Goal: Information Seeking & Learning: Check status

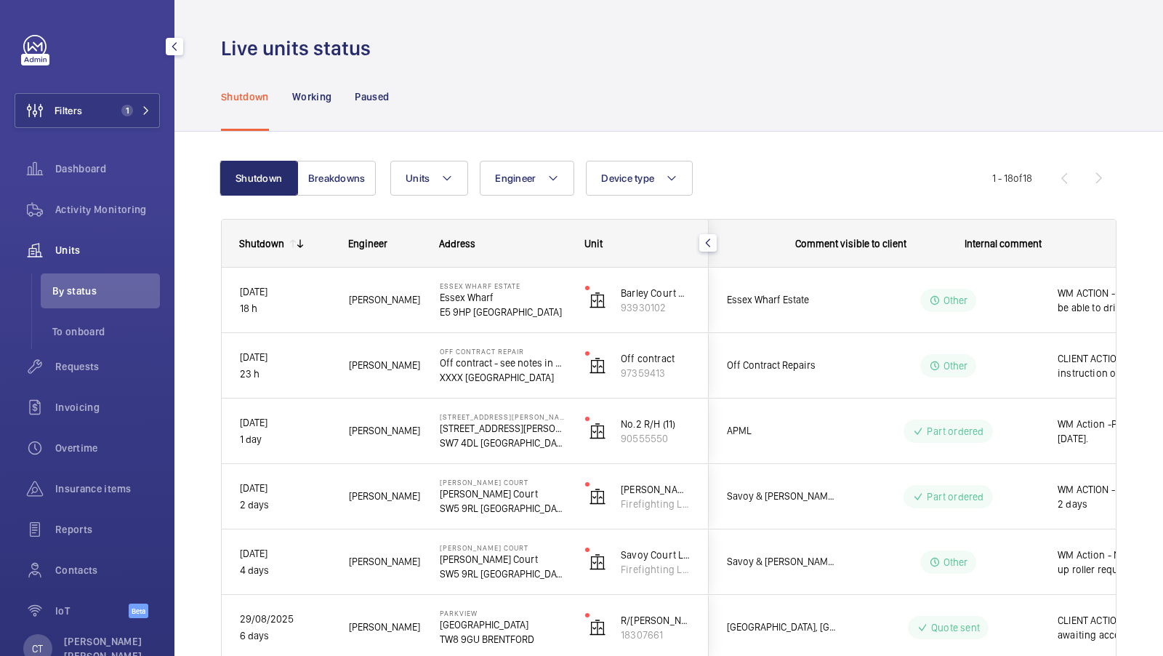
scroll to position [0, 262]
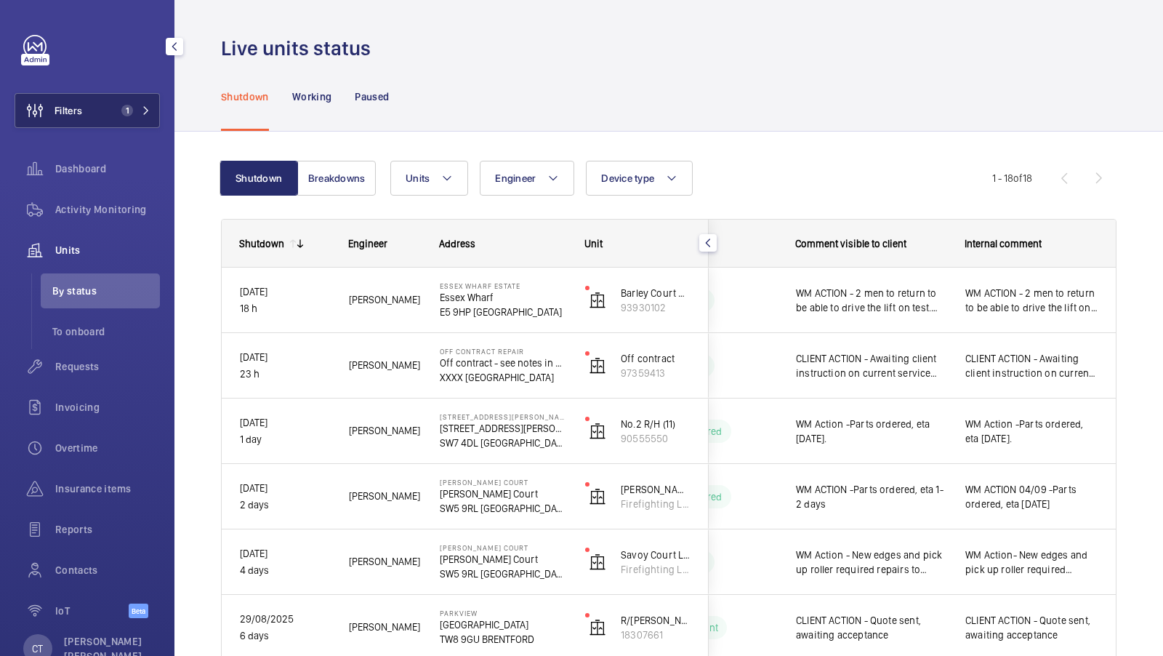
click at [139, 101] on button "Filters 1" at bounding box center [87, 110] width 145 height 35
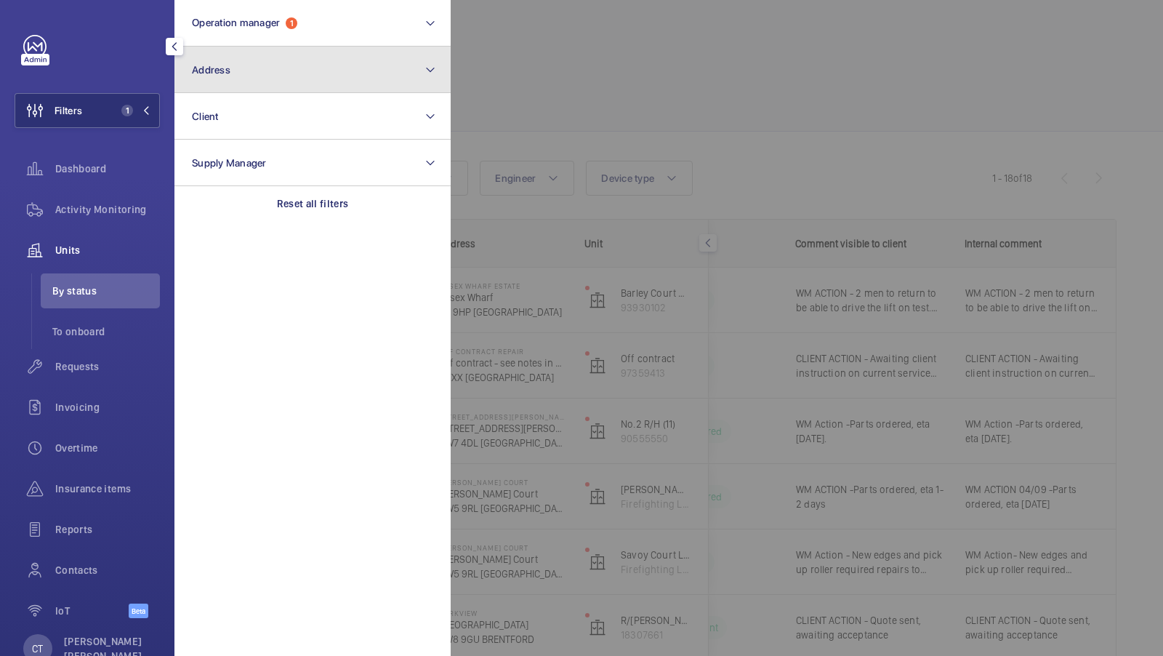
click at [239, 80] on button "Address" at bounding box center [312, 70] width 276 height 47
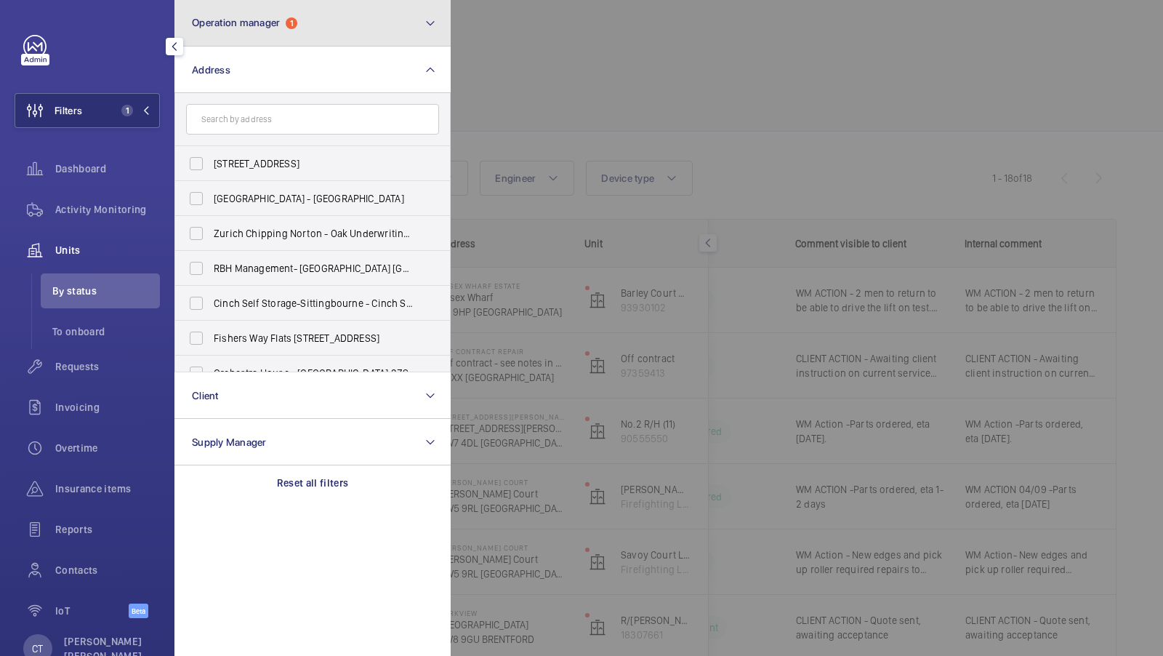
click at [275, 44] on button "Operation manager 1" at bounding box center [312, 23] width 276 height 47
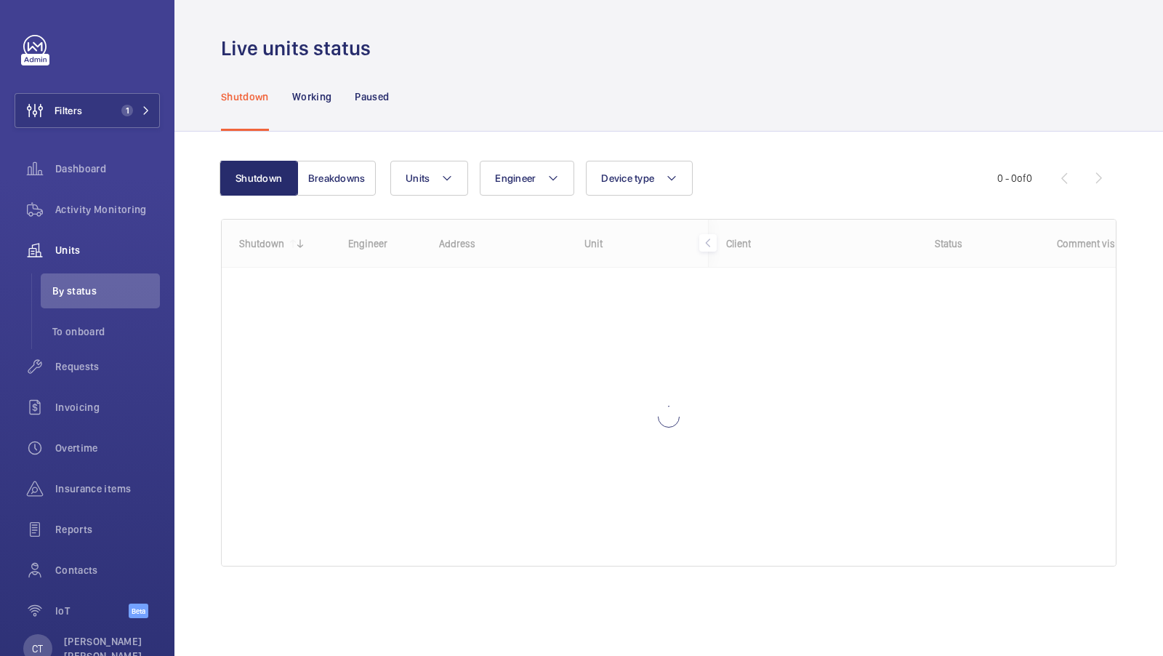
click at [763, 164] on div "Units Engineer Device type More filters Reset all filters" at bounding box center [693, 178] width 607 height 35
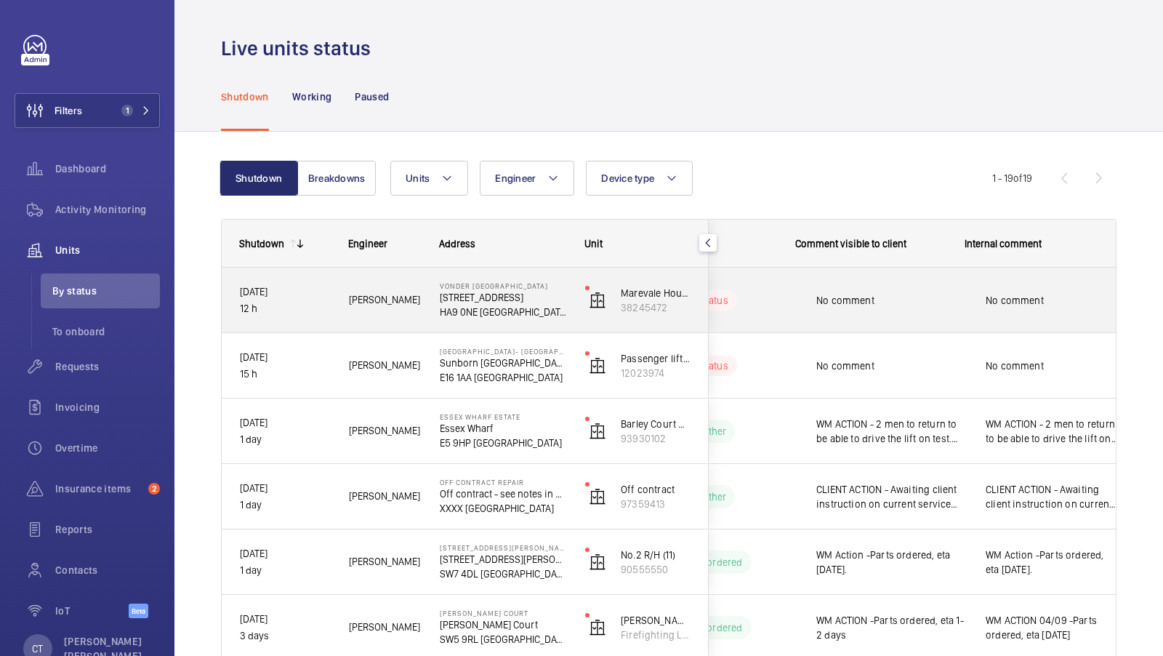
scroll to position [0, 262]
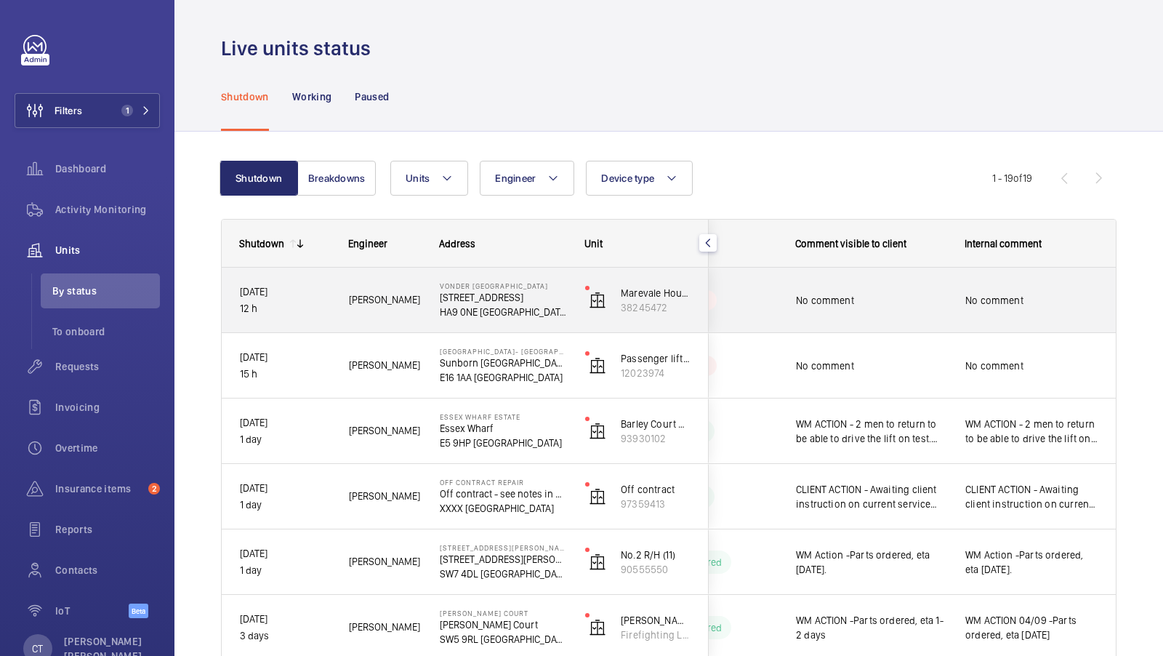
click at [983, 300] on span "No comment" at bounding box center [1031, 300] width 133 height 15
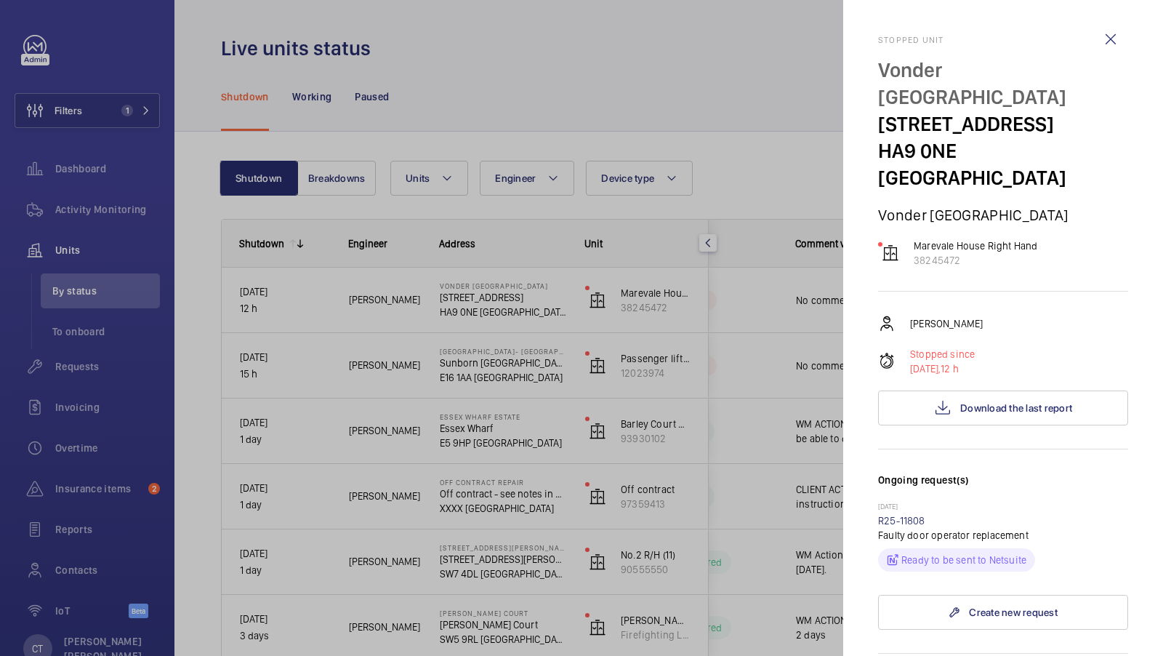
scroll to position [35, 0]
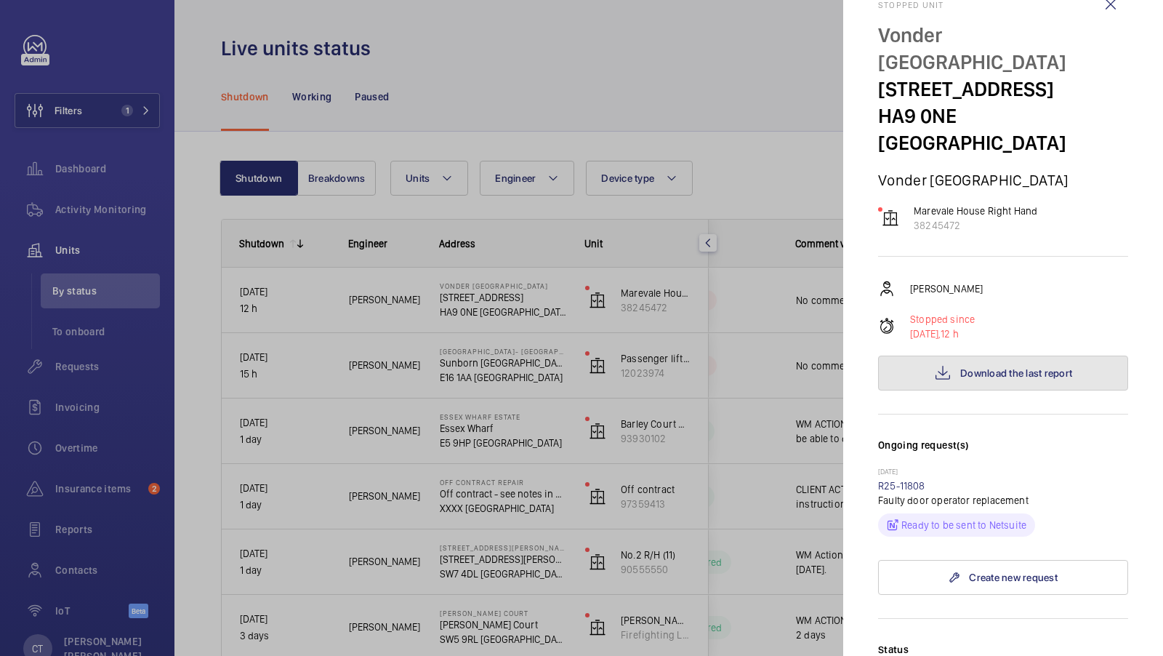
click at [1016, 367] on span "Download the last report" at bounding box center [1016, 373] width 112 height 12
click at [917, 480] on link "R25-11808" at bounding box center [901, 486] width 47 height 12
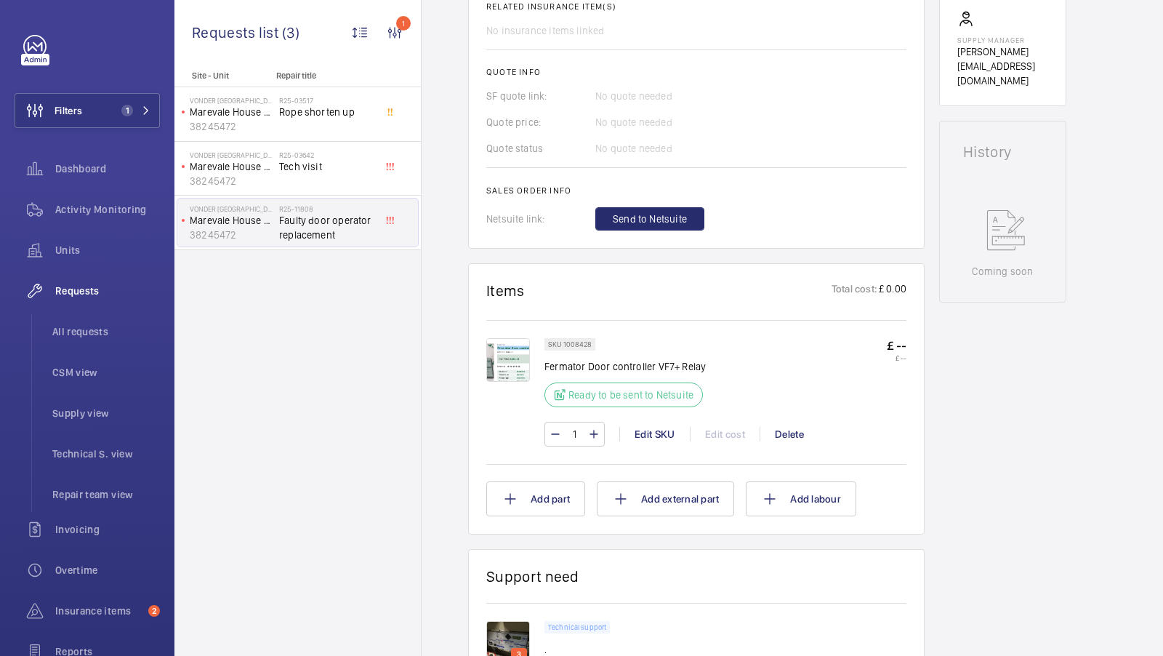
scroll to position [589, 0]
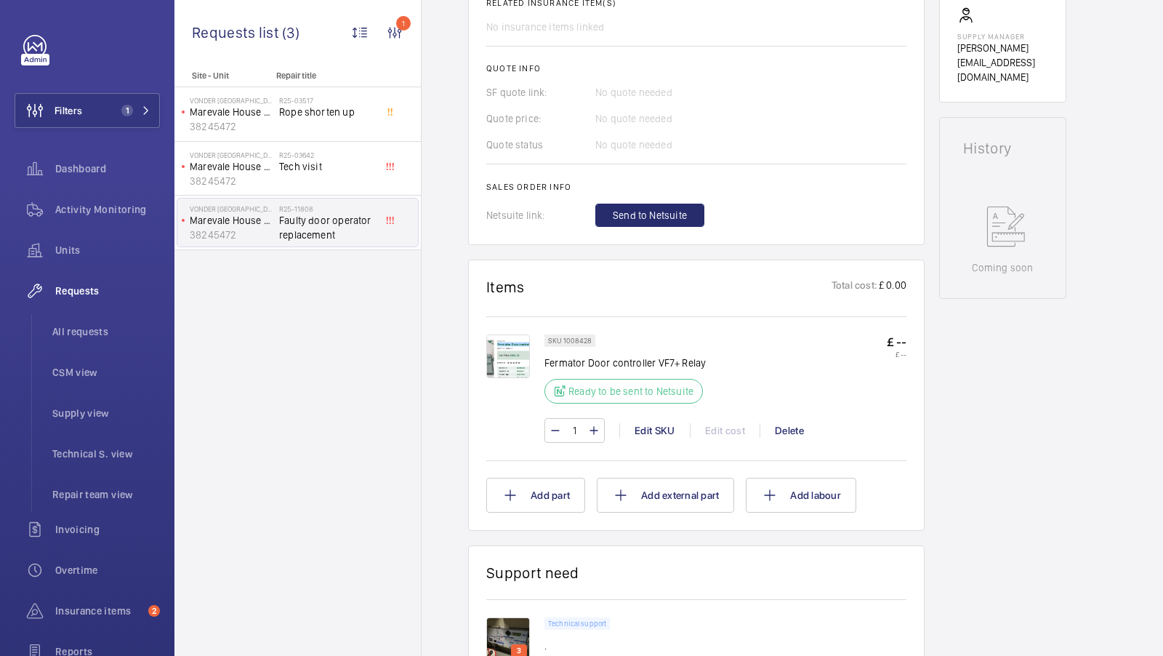
click at [510, 363] on img at bounding box center [508, 356] width 44 height 44
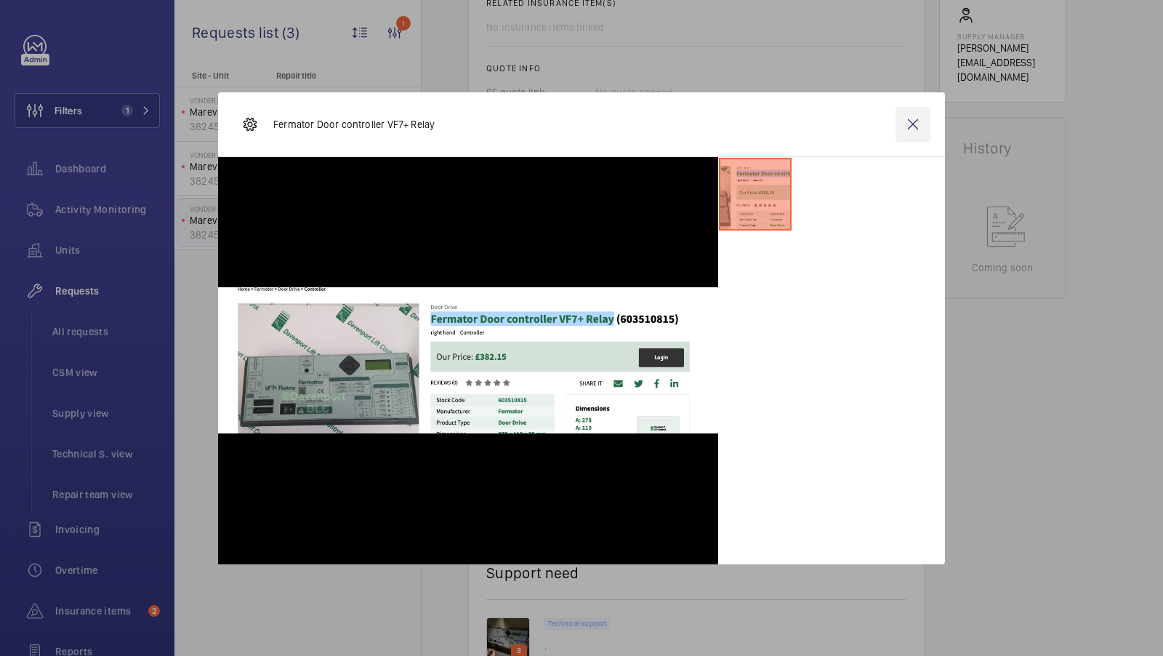
click at [916, 120] on wm-front-icon-button at bounding box center [912, 124] width 35 height 35
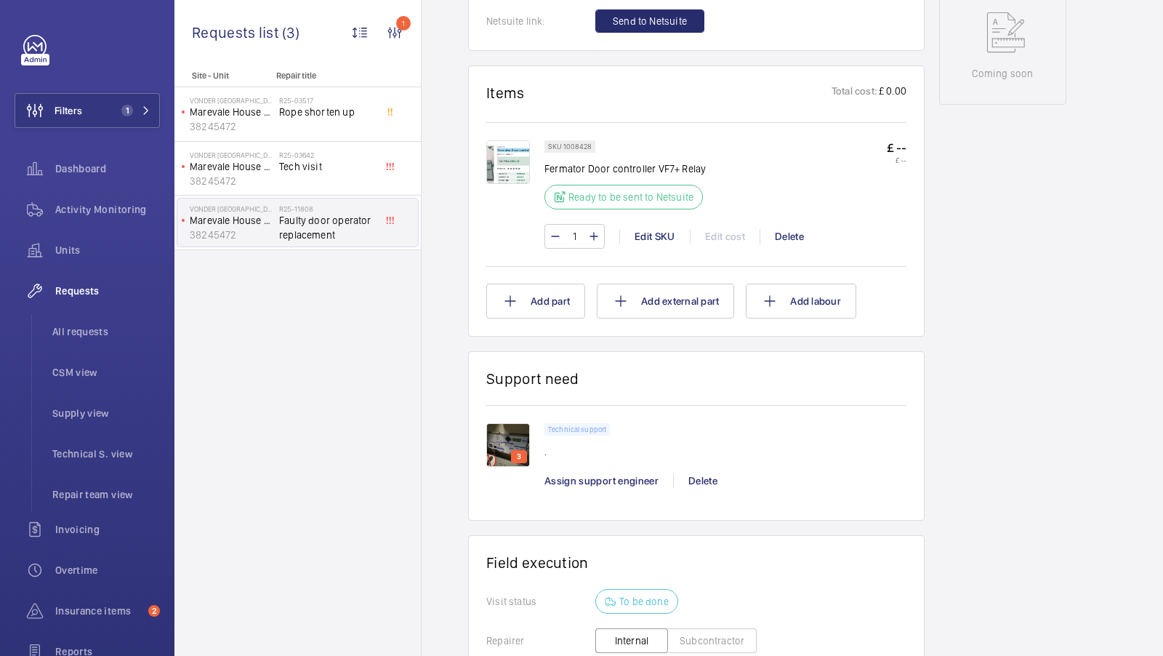
scroll to position [807, 0]
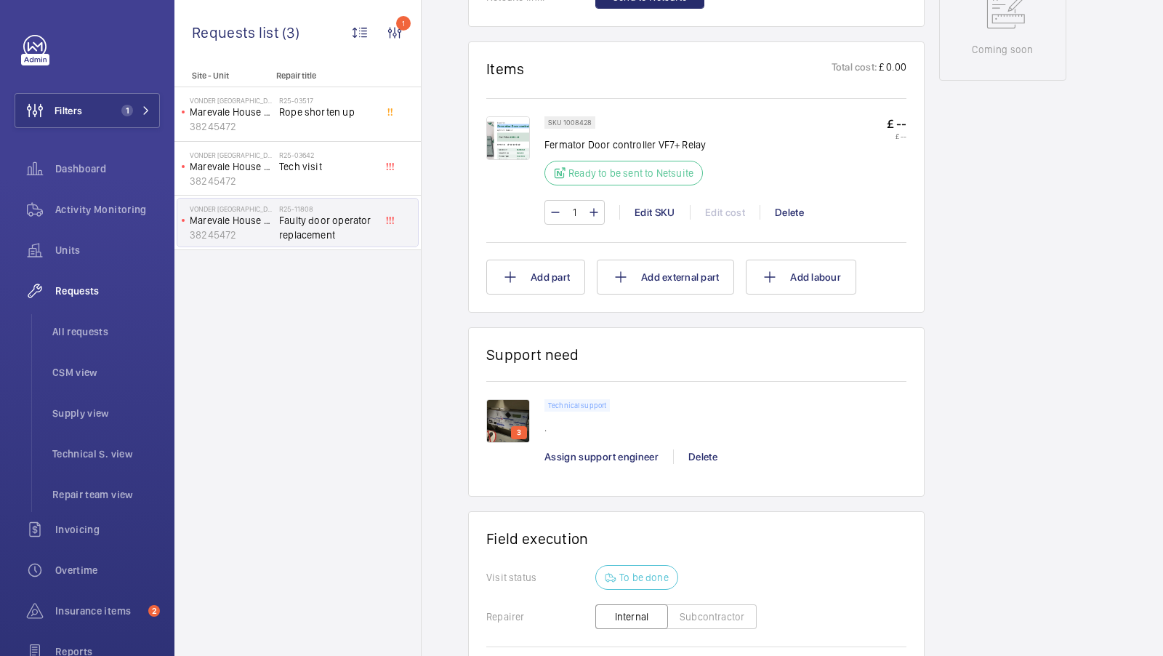
click at [512, 407] on img at bounding box center [508, 421] width 44 height 44
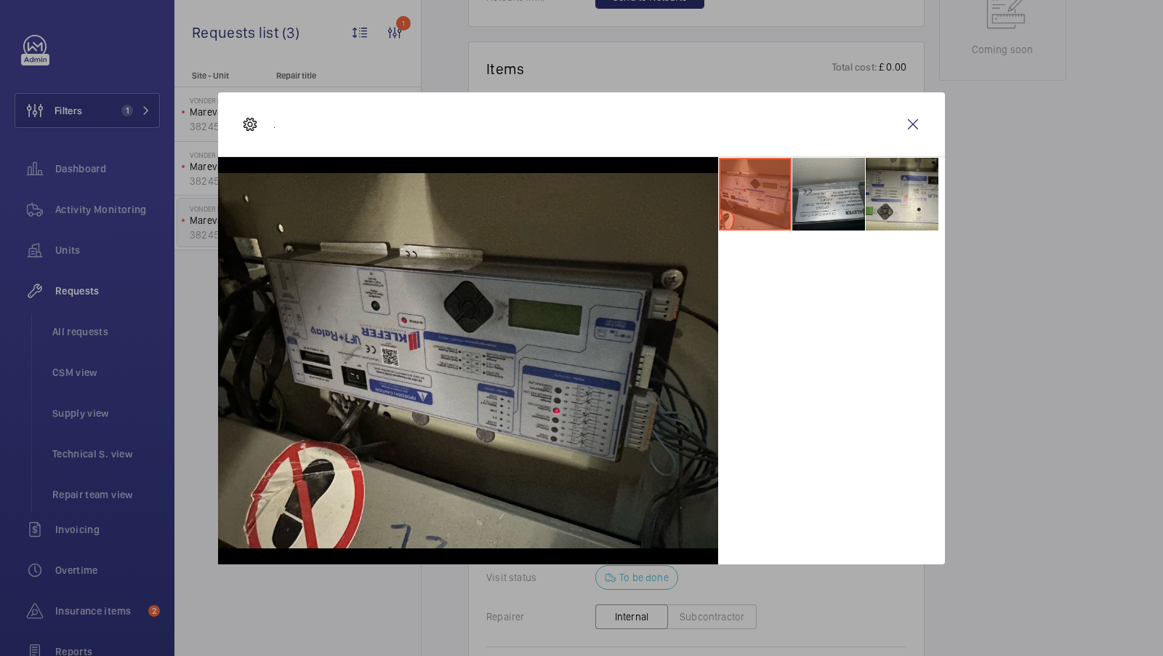
click at [850, 194] on li at bounding box center [828, 194] width 73 height 73
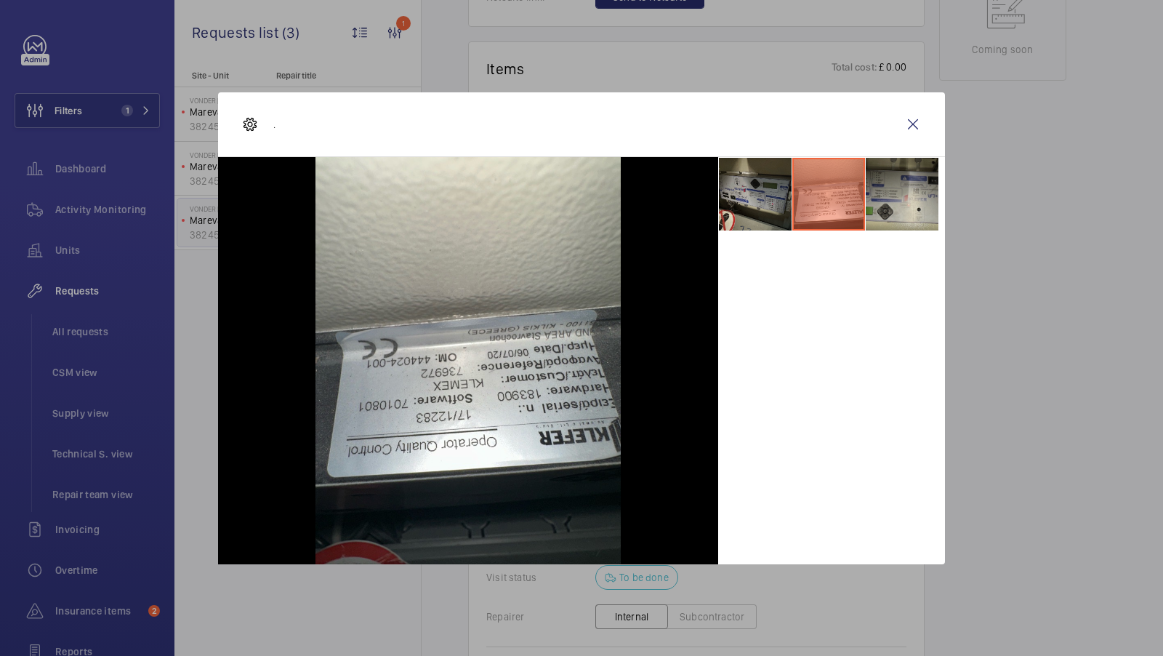
click at [896, 179] on li at bounding box center [902, 194] width 73 height 73
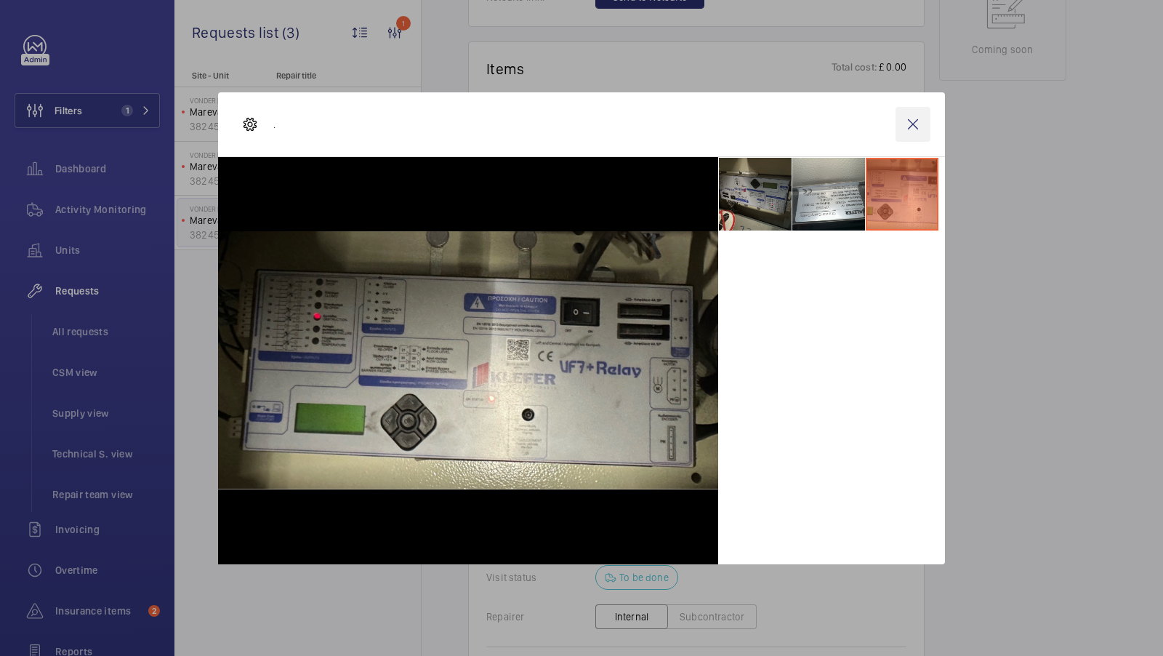
click at [916, 122] on wm-front-icon-button at bounding box center [912, 124] width 35 height 35
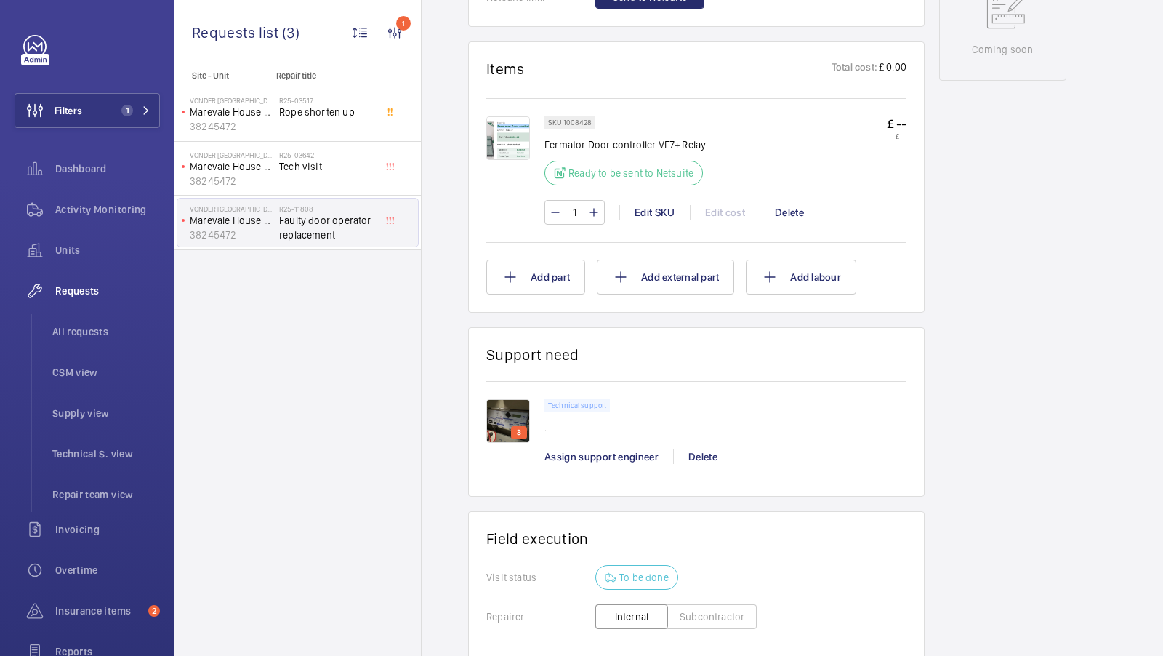
click at [508, 416] on img at bounding box center [508, 421] width 44 height 44
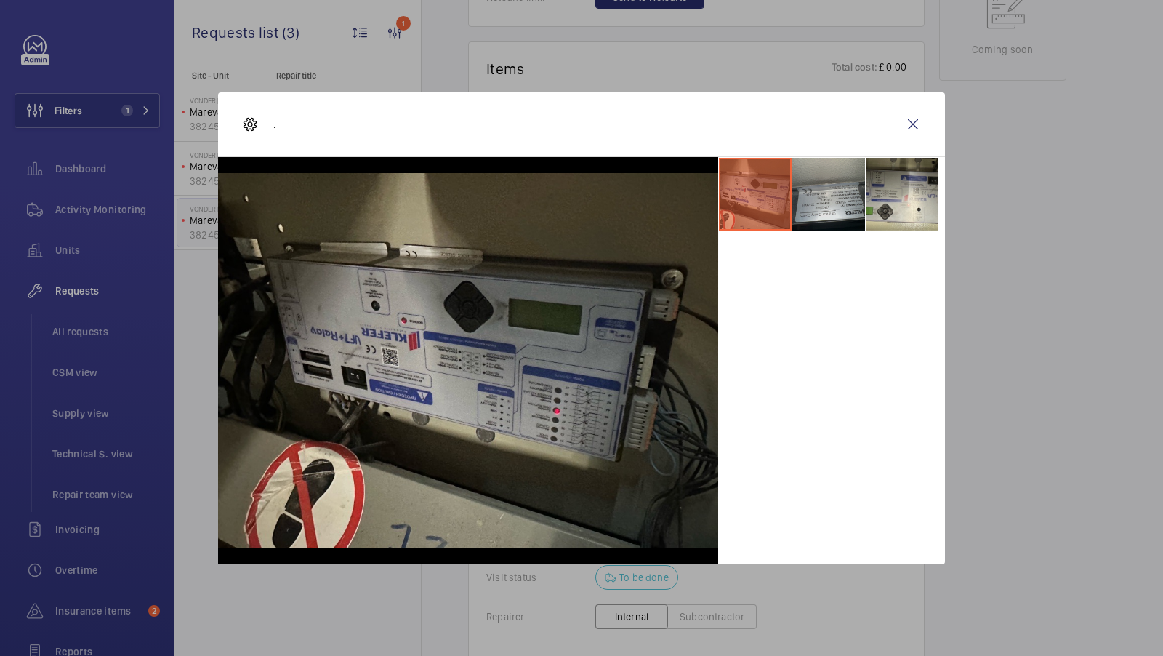
click at [823, 195] on li at bounding box center [828, 194] width 73 height 73
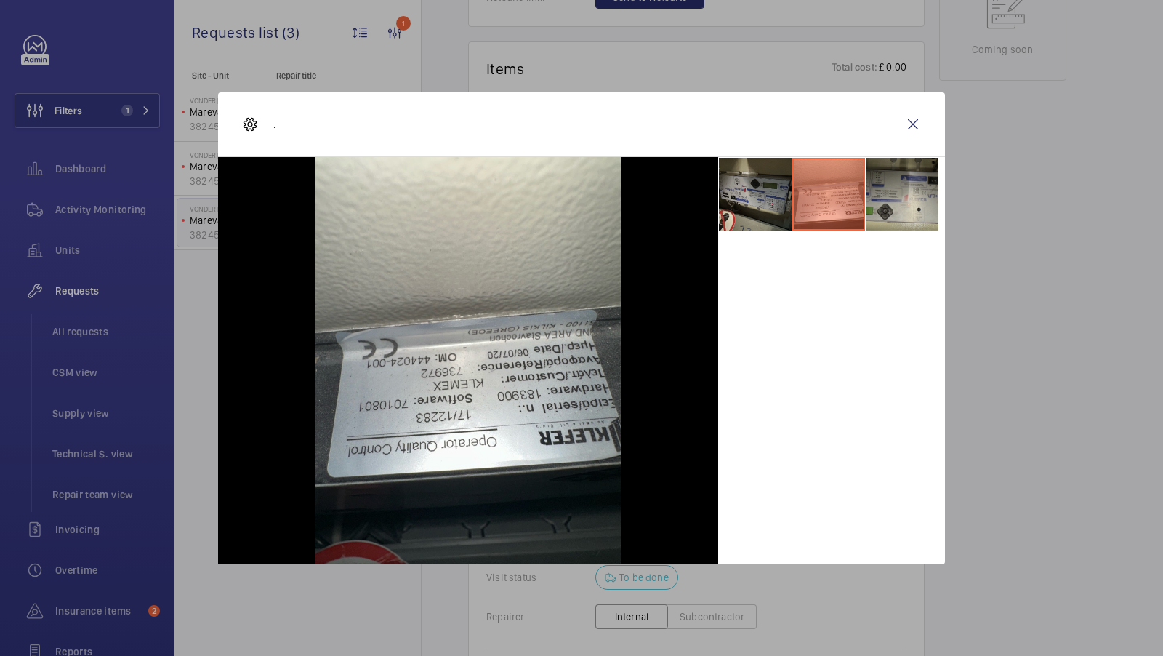
click at [936, 189] on li at bounding box center [902, 194] width 73 height 73
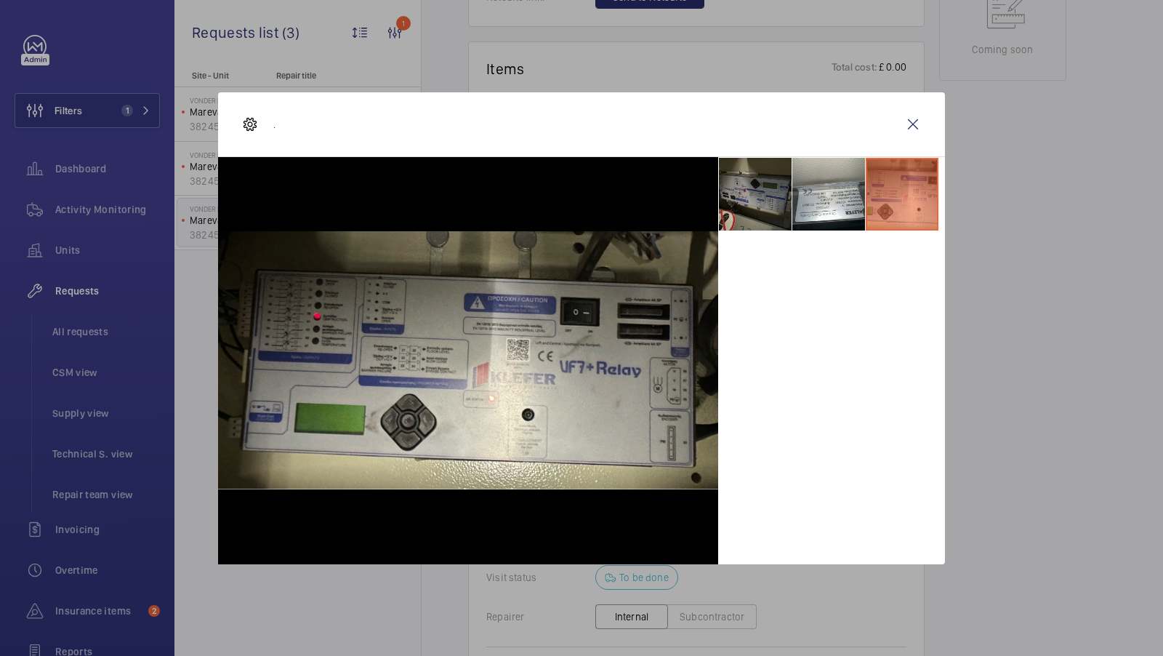
click at [735, 196] on li at bounding box center [755, 194] width 73 height 73
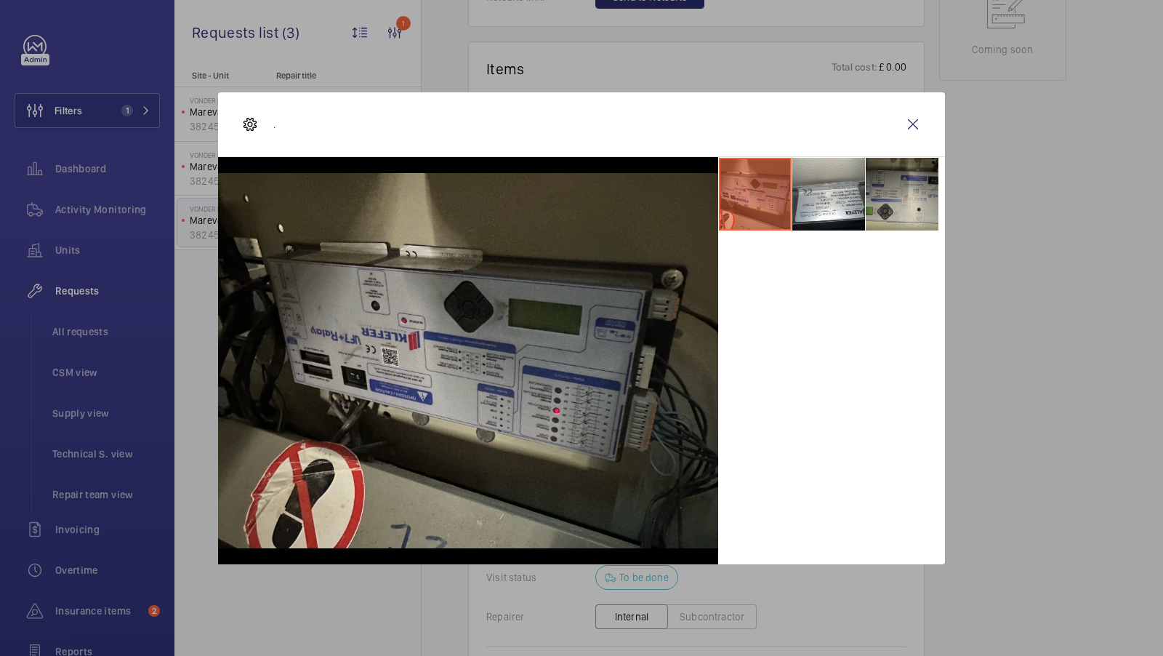
click at [912, 189] on li at bounding box center [902, 194] width 73 height 73
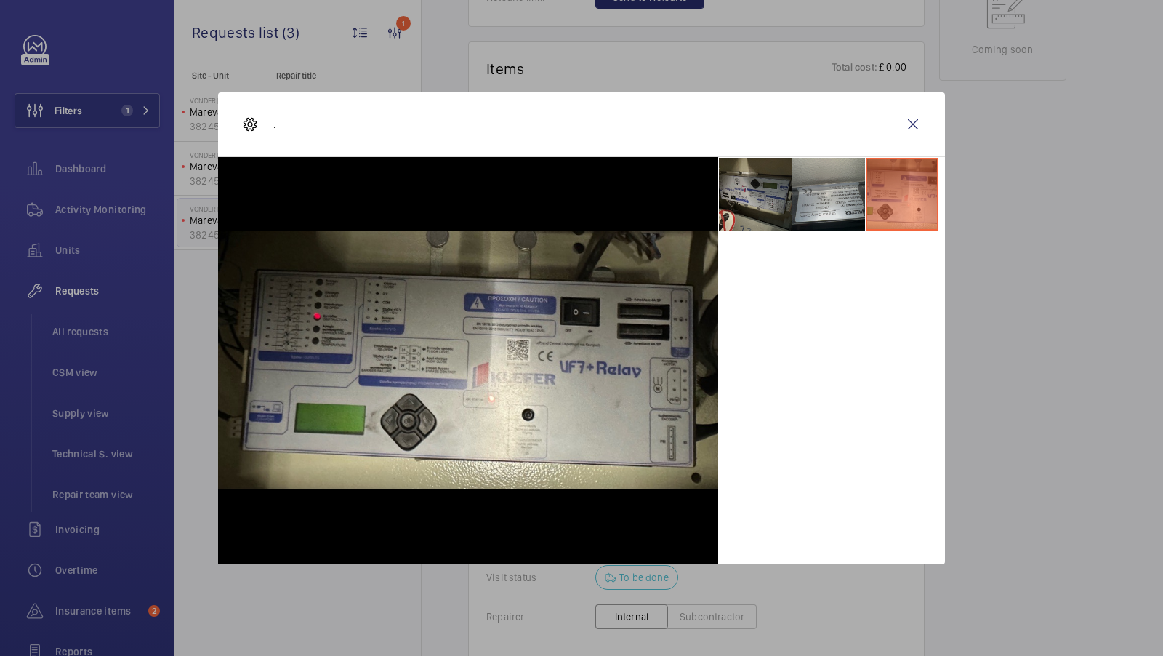
click at [794, 198] on li at bounding box center [828, 194] width 73 height 73
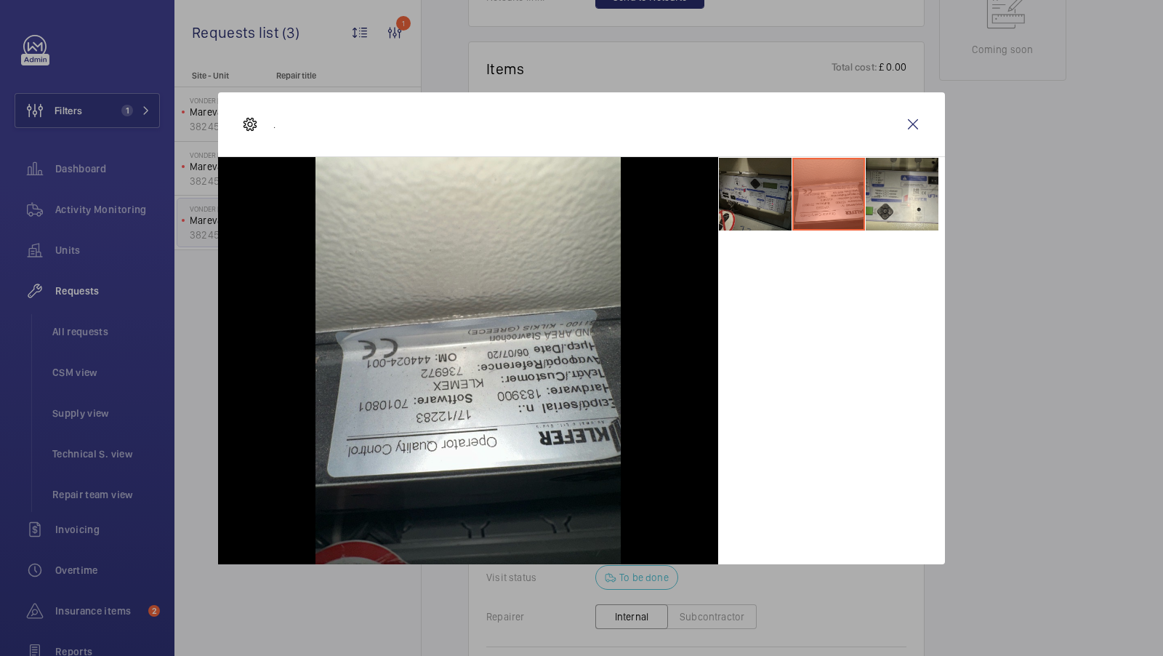
click at [736, 195] on li at bounding box center [755, 194] width 73 height 73
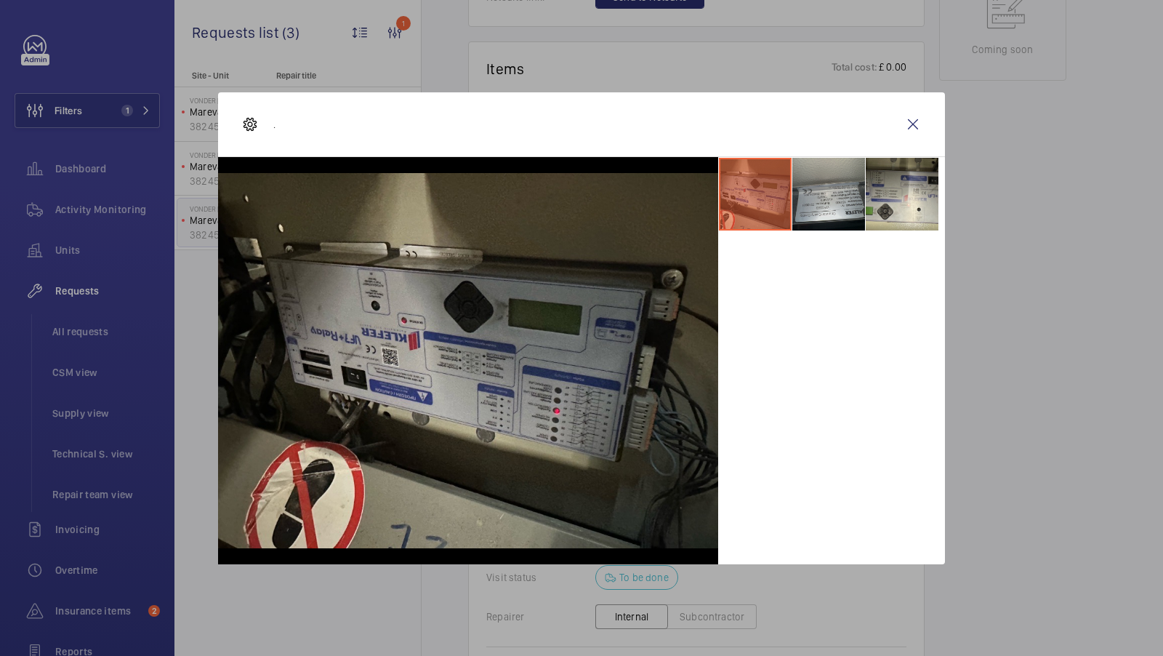
click at [823, 191] on li at bounding box center [828, 194] width 73 height 73
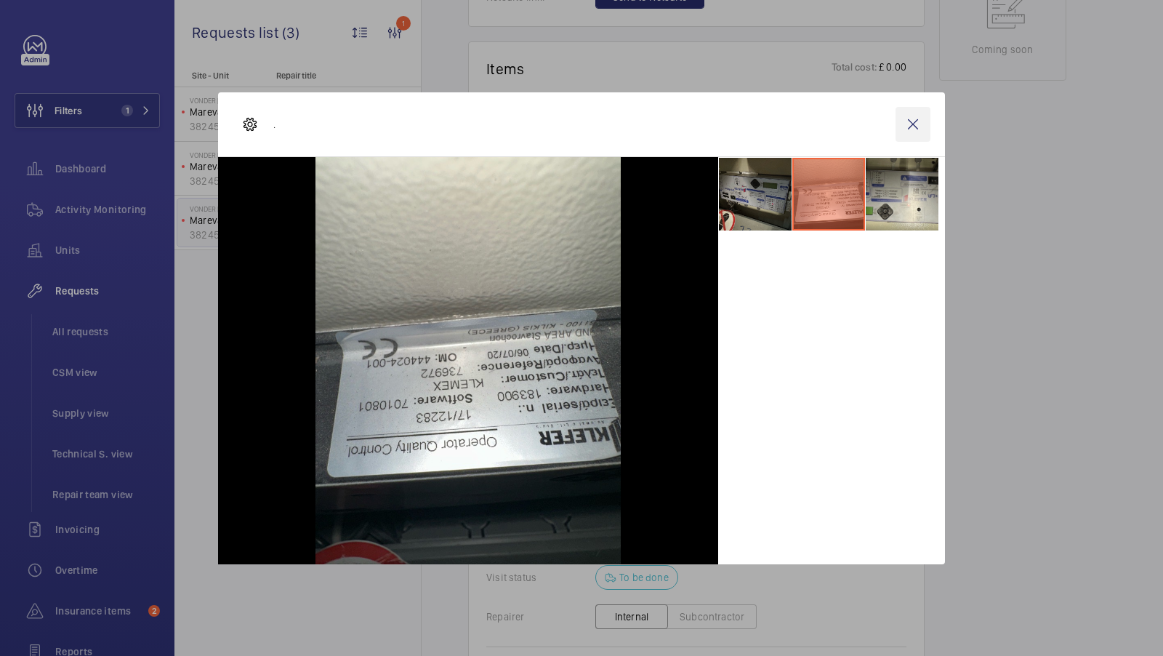
click at [911, 117] on wm-front-icon-button at bounding box center [912, 124] width 35 height 35
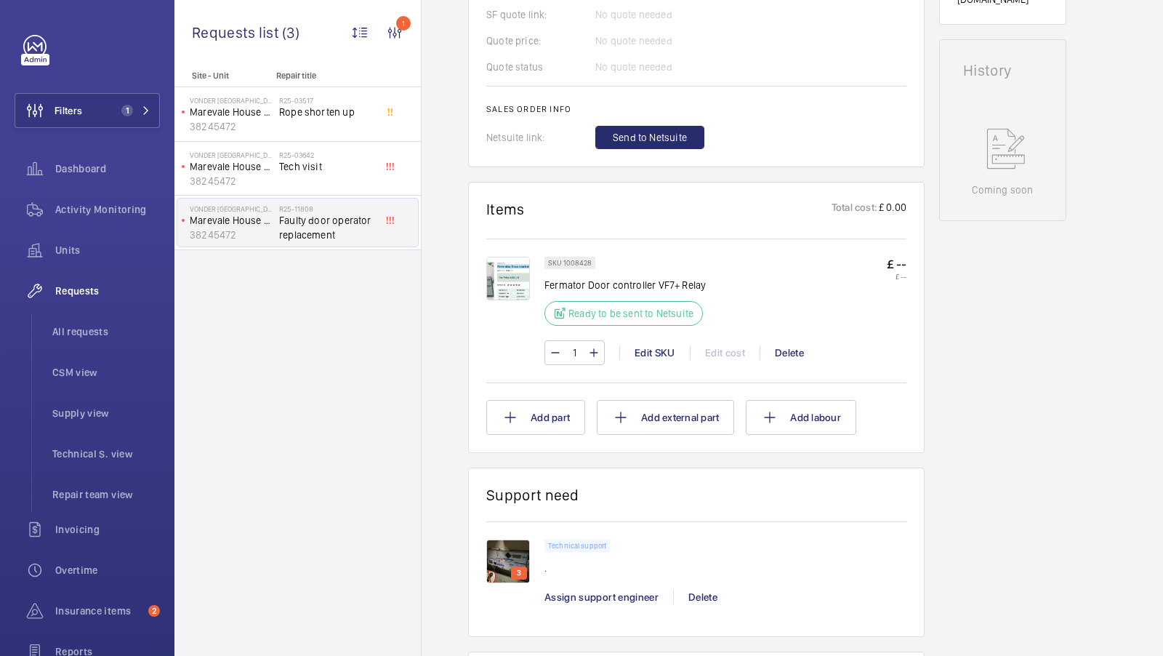
scroll to position [666, 0]
click at [509, 543] on img at bounding box center [508, 562] width 44 height 44
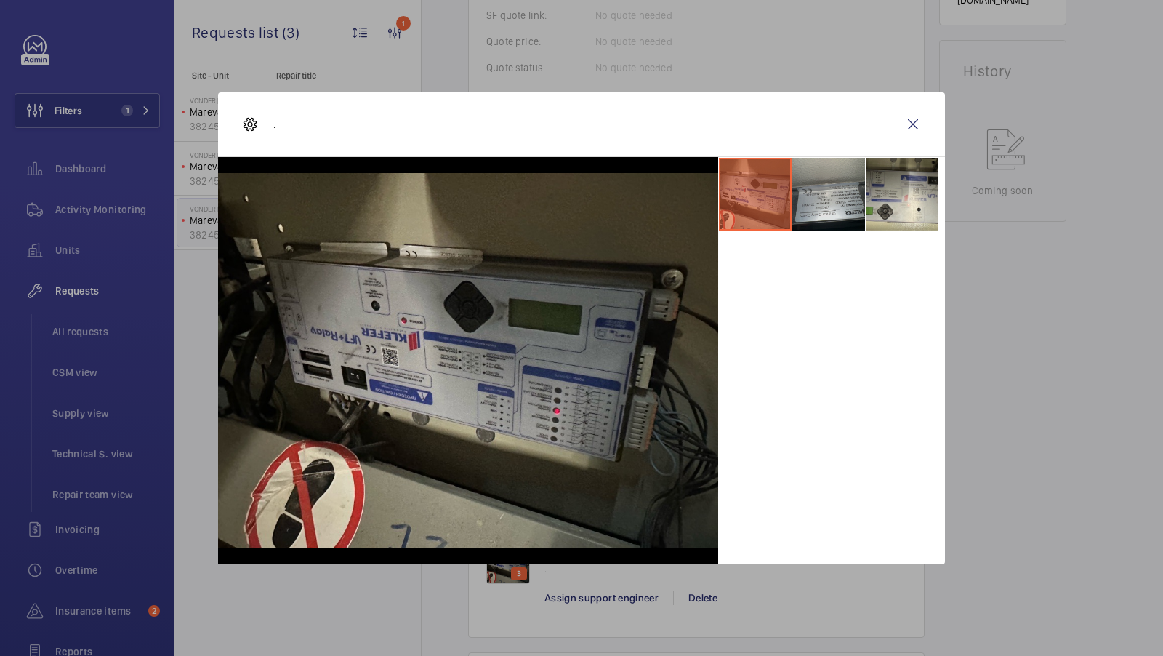
click at [813, 185] on li at bounding box center [828, 194] width 73 height 73
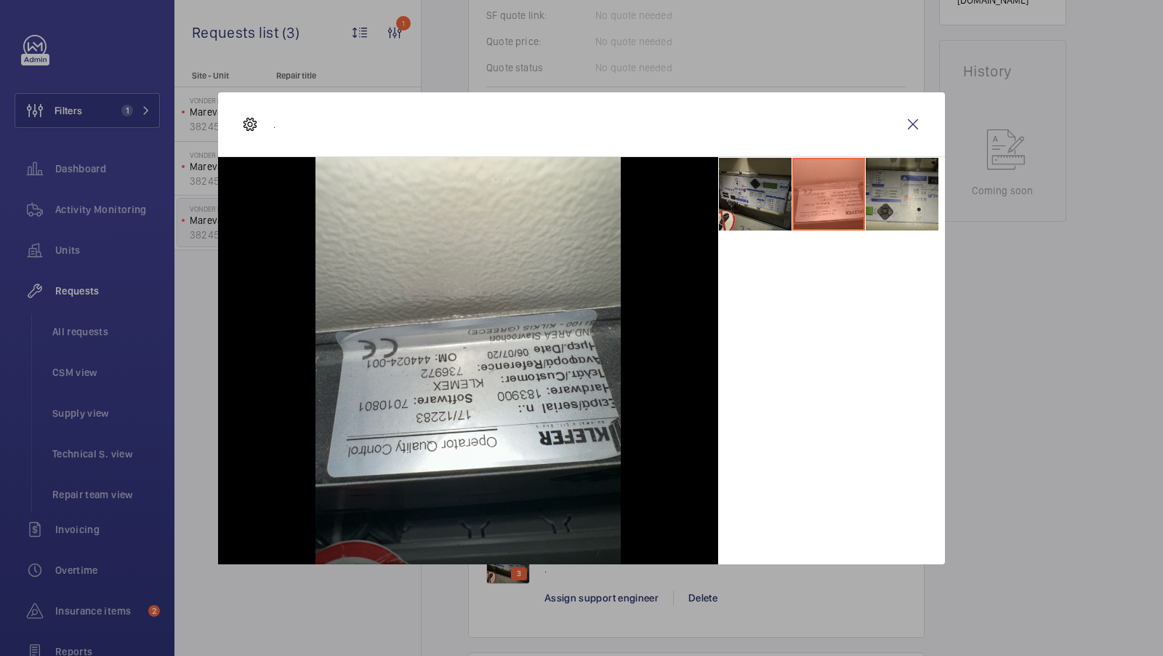
click at [900, 201] on li at bounding box center [902, 194] width 73 height 73
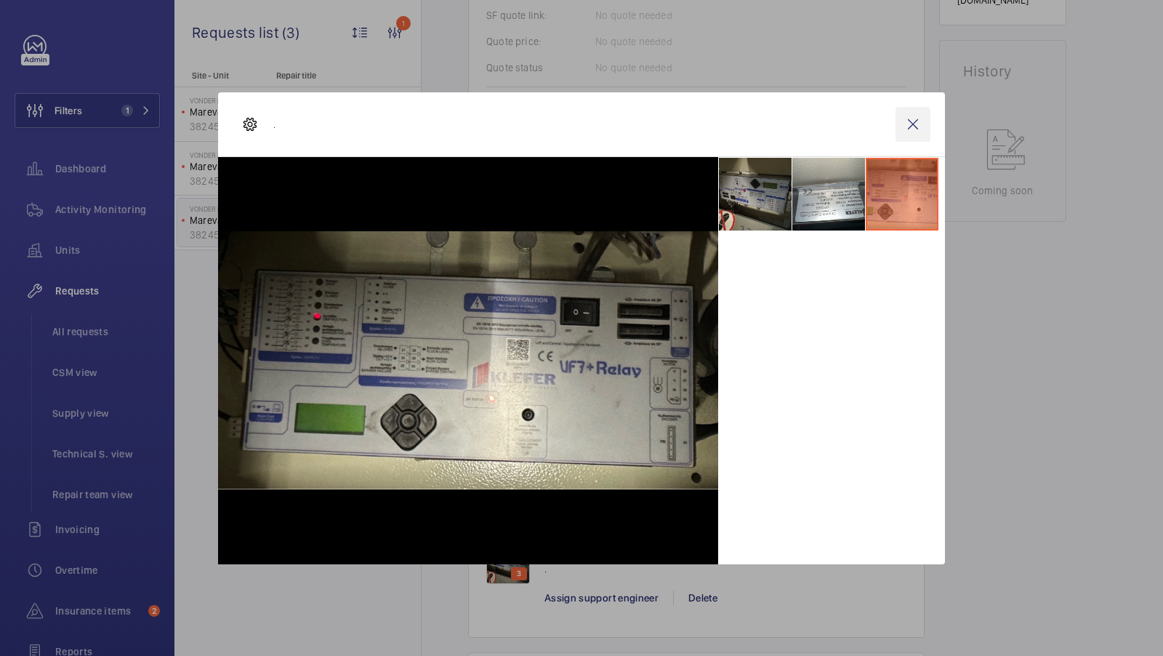
click at [908, 120] on wm-front-icon-button at bounding box center [912, 124] width 35 height 35
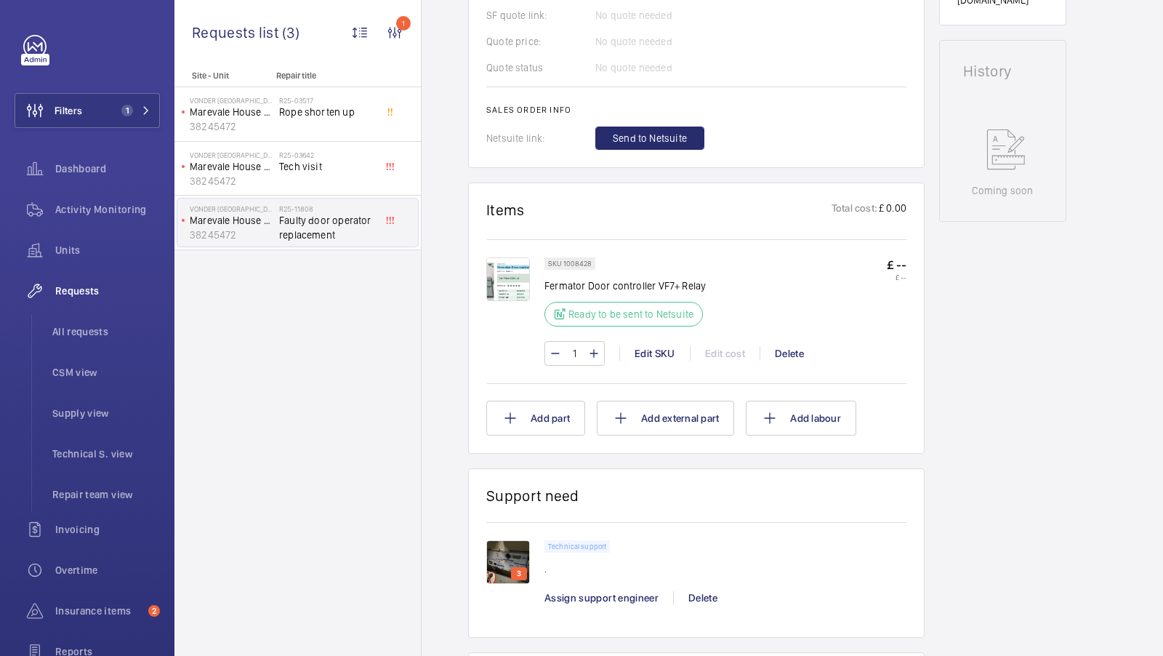
click at [518, 290] on img at bounding box center [508, 279] width 44 height 44
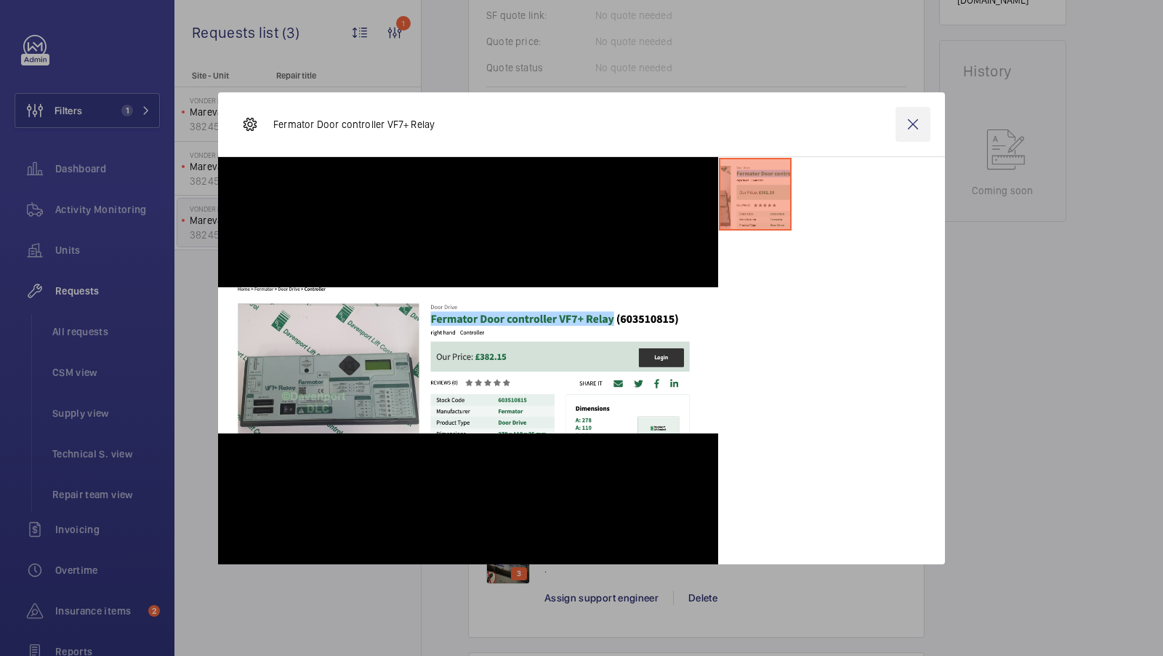
click at [909, 122] on wm-front-icon-button at bounding box center [912, 124] width 35 height 35
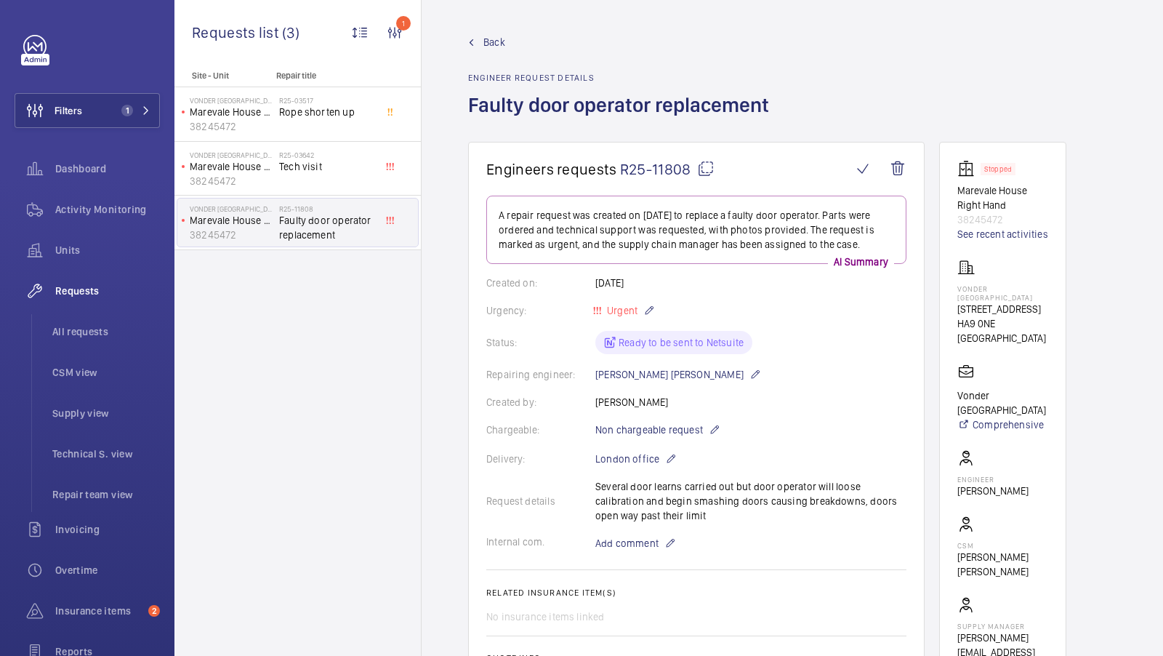
scroll to position [49, 0]
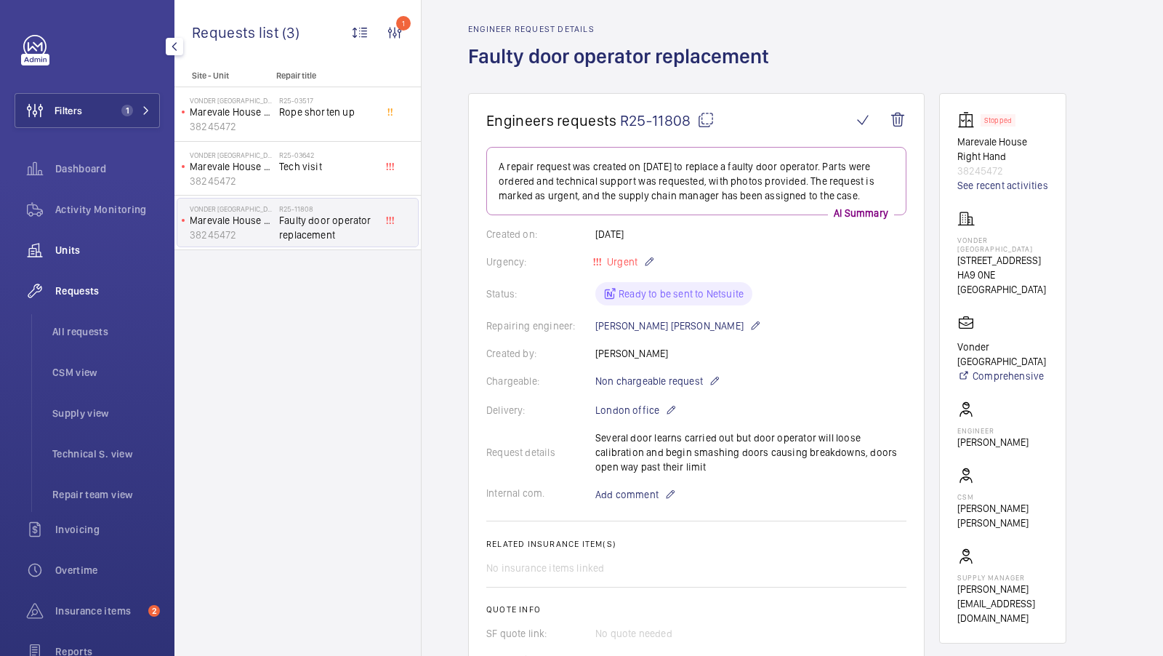
click at [78, 250] on span "Units" at bounding box center [107, 250] width 105 height 15
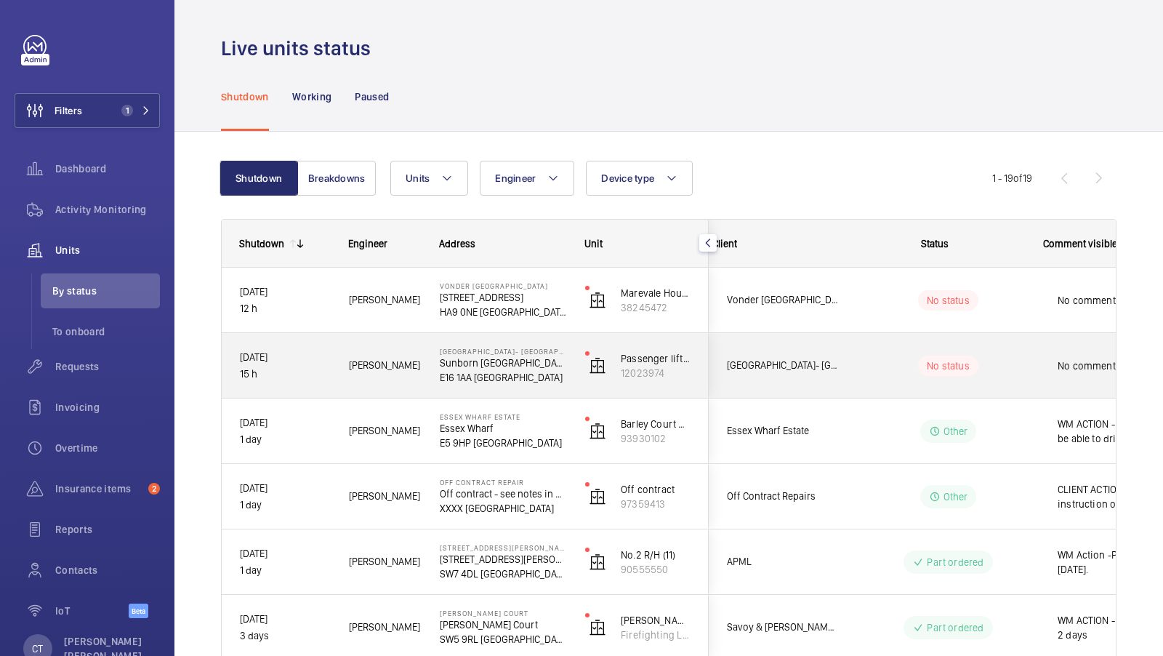
scroll to position [0, 262]
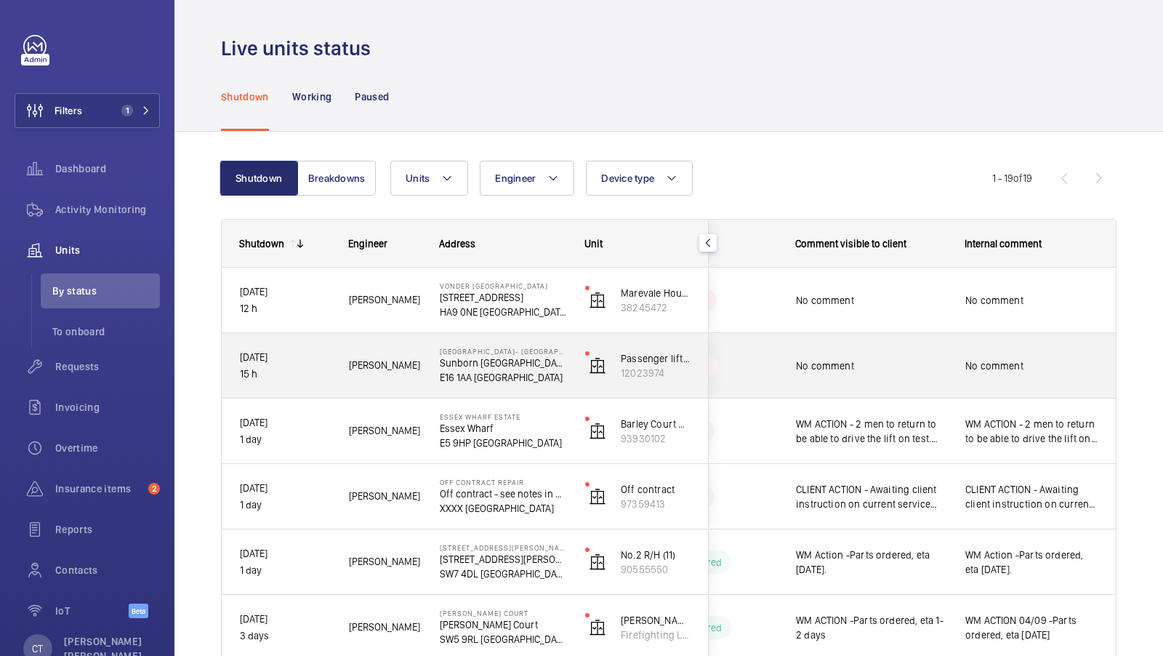
click at [1012, 360] on span "No comment" at bounding box center [1031, 365] width 133 height 15
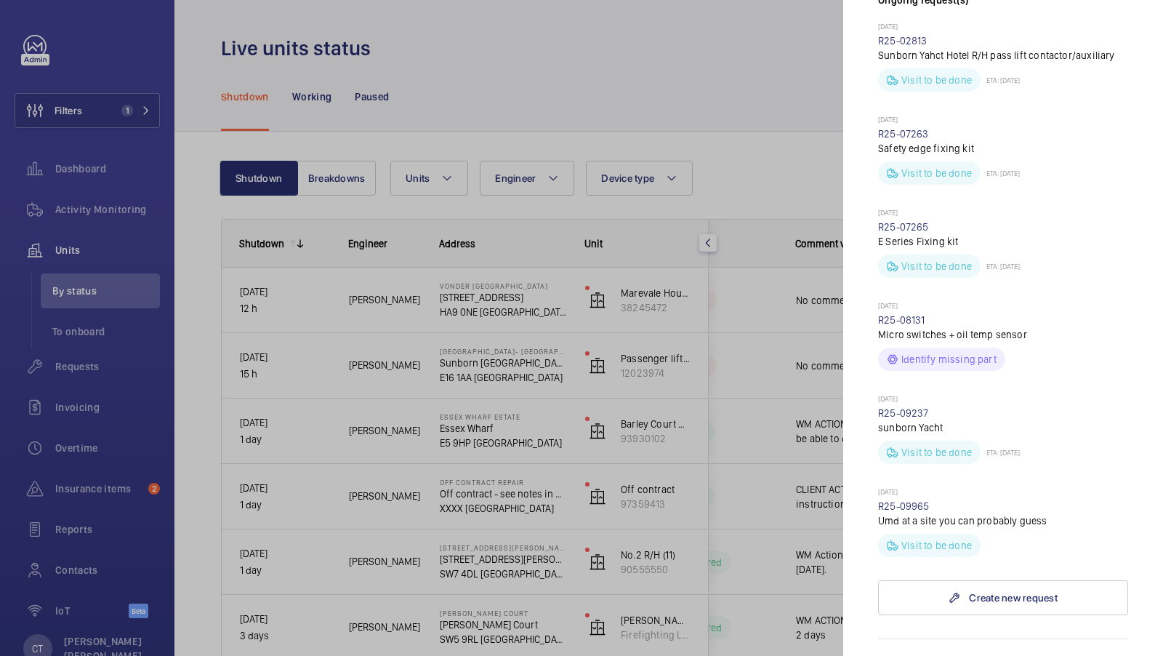
scroll to position [521, 0]
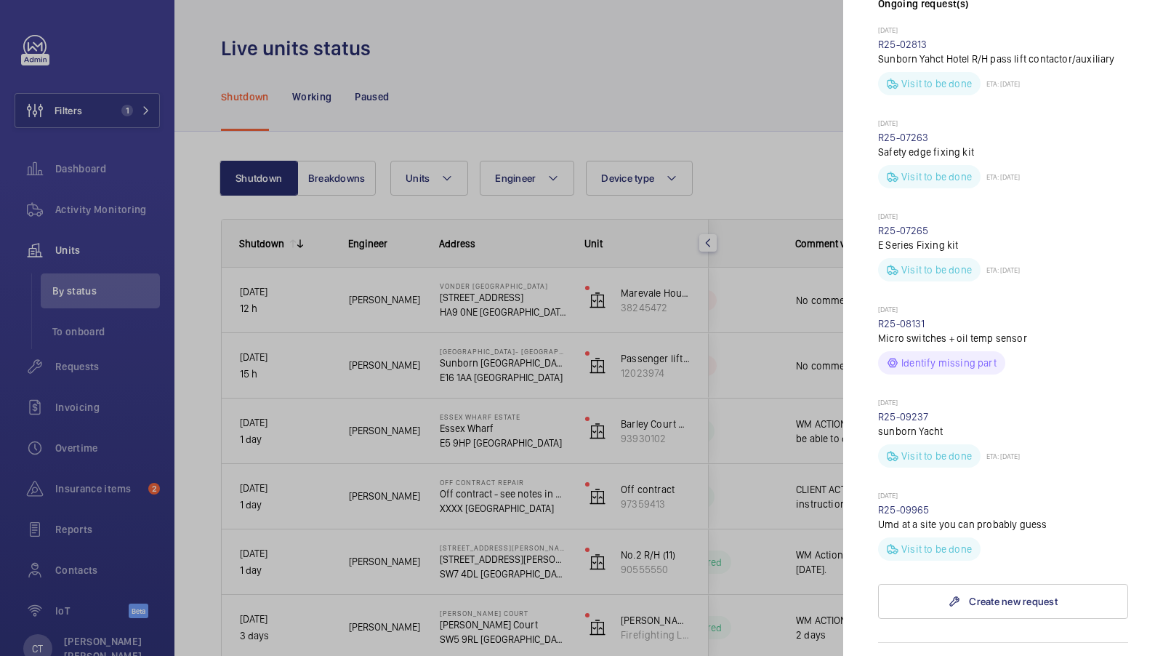
click at [754, 371] on div at bounding box center [581, 328] width 1163 height 656
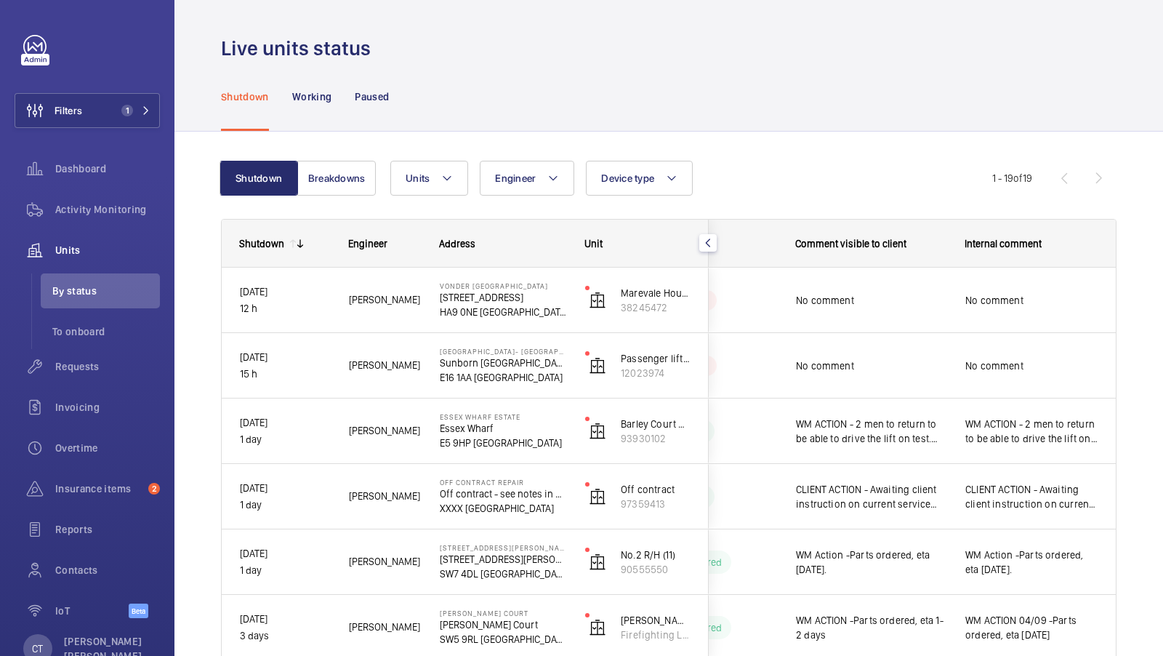
scroll to position [0, 0]
click at [120, 120] on button "Filters 1" at bounding box center [87, 110] width 145 height 35
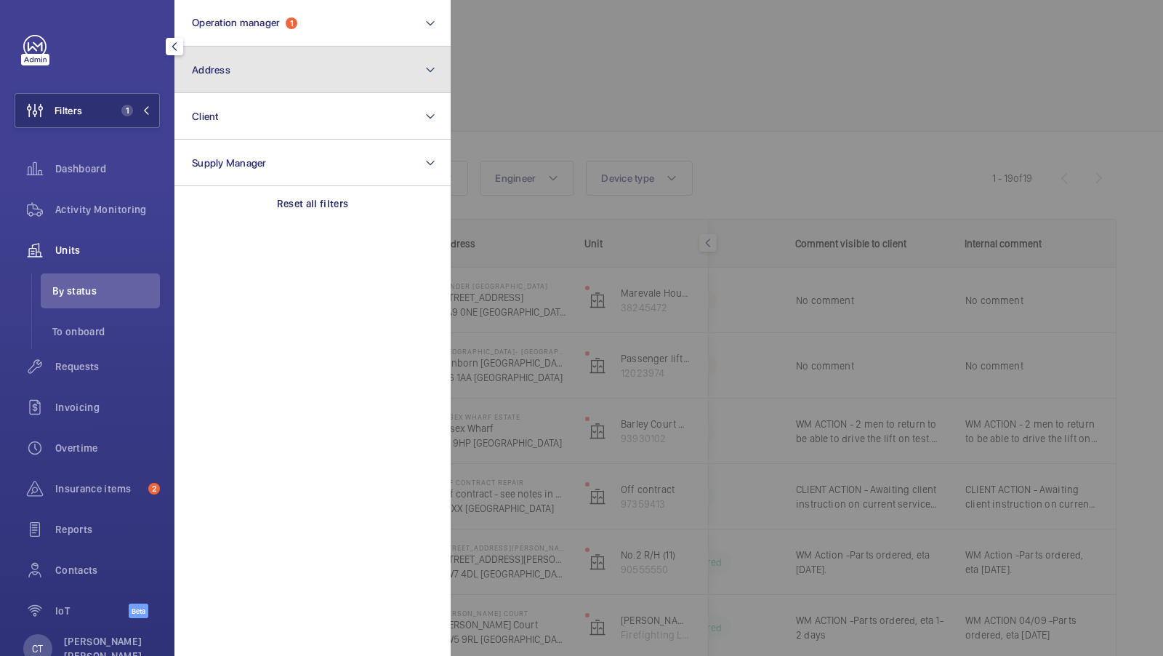
click at [328, 78] on button "Address" at bounding box center [312, 70] width 276 height 47
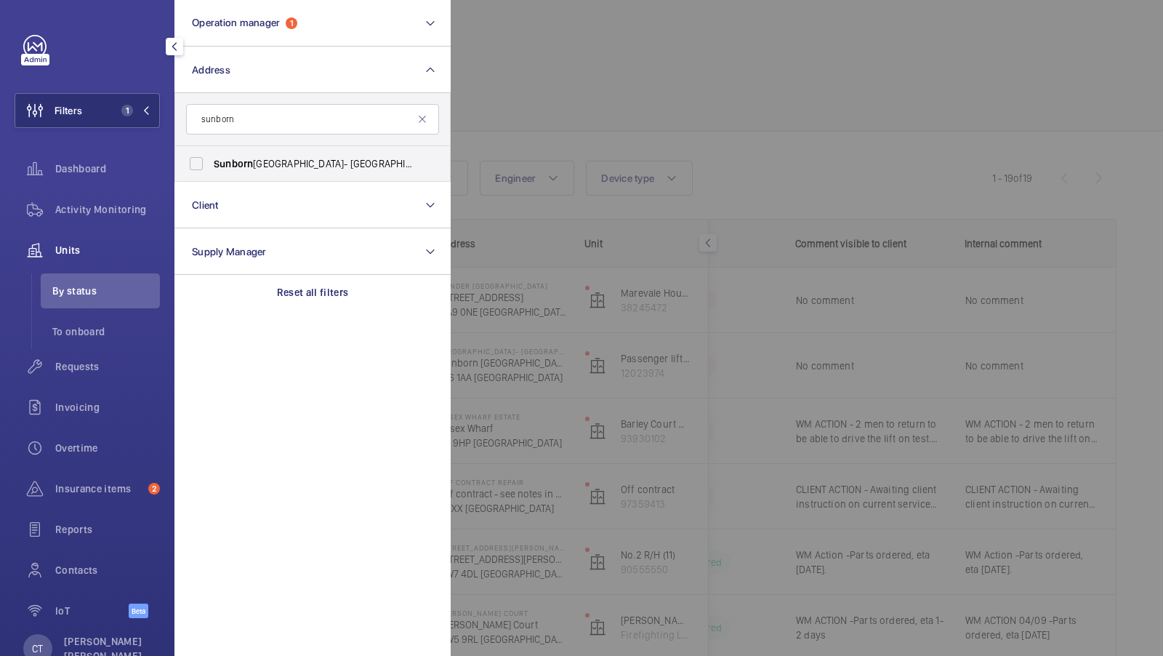
type input "sunborn"
click at [802, 376] on div at bounding box center [1032, 328] width 1163 height 656
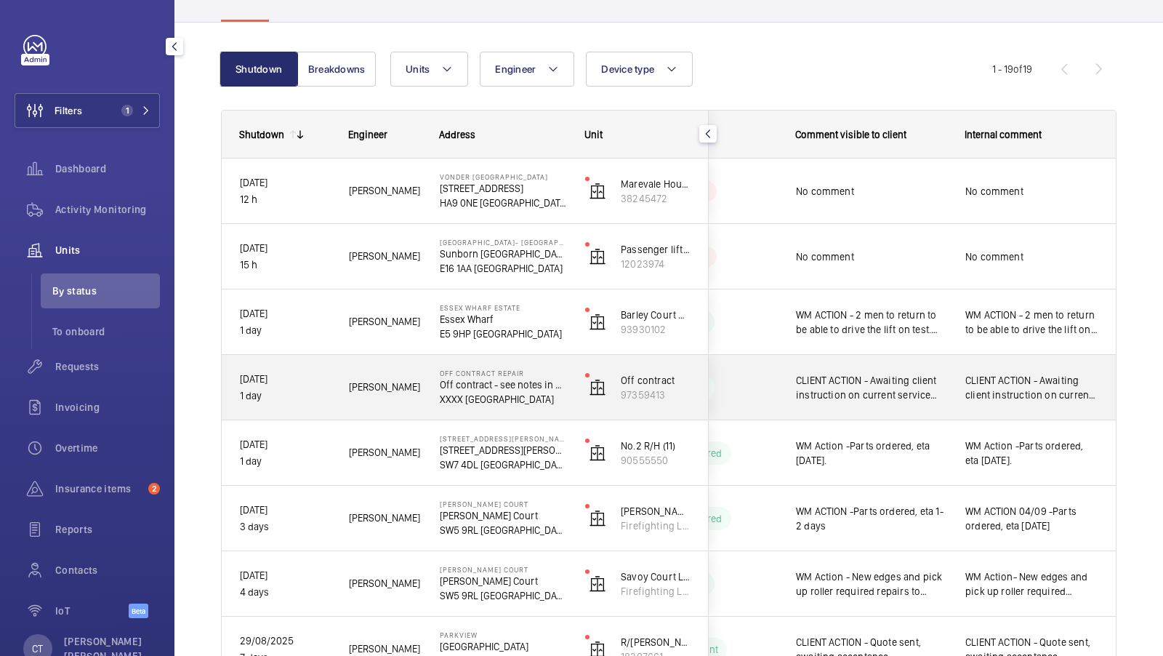
scroll to position [111, 0]
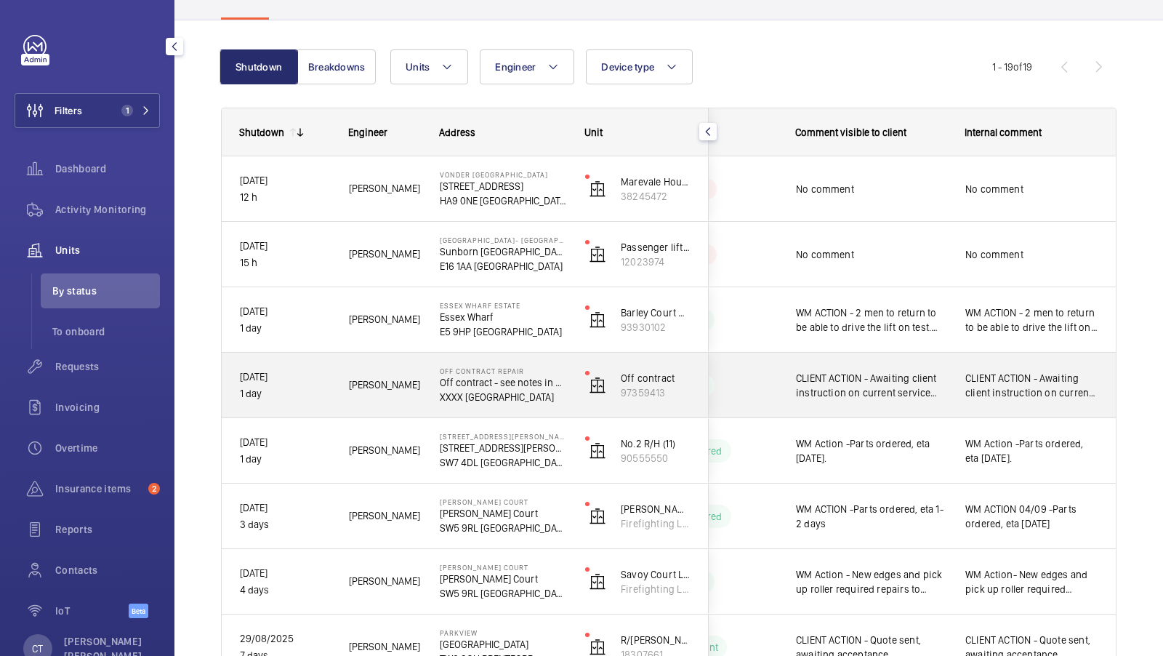
click at [860, 393] on span "CLIENT ACTION - Awaiting client instruction on current service provider." at bounding box center [871, 385] width 150 height 29
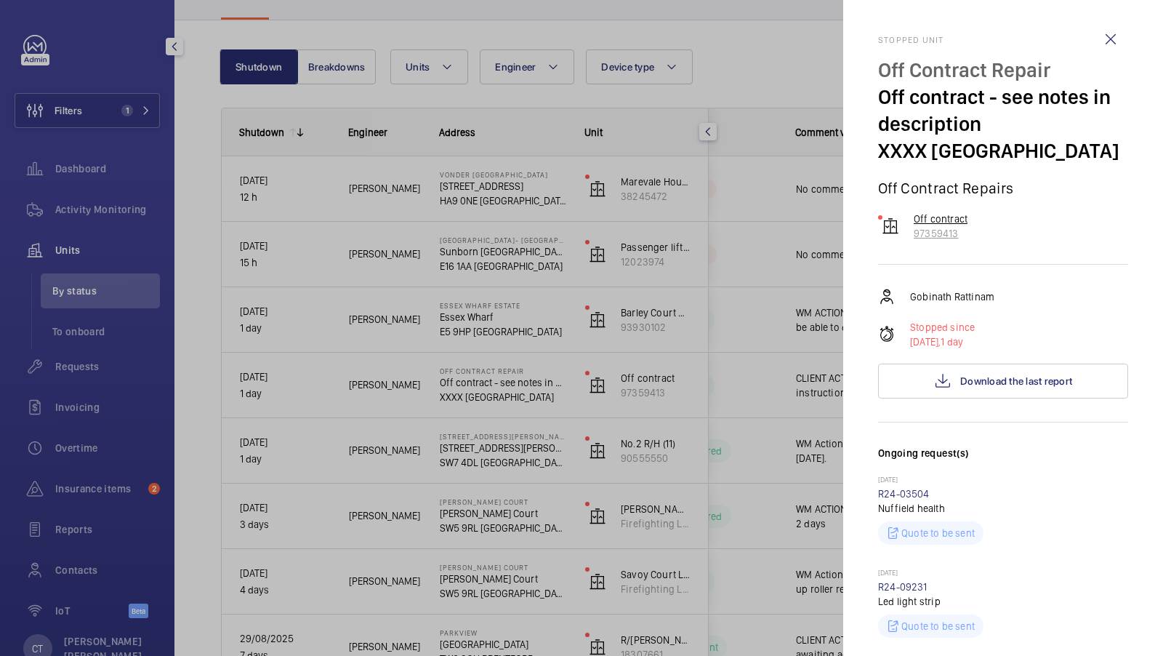
click at [941, 217] on p "Off contract" at bounding box center [941, 218] width 54 height 15
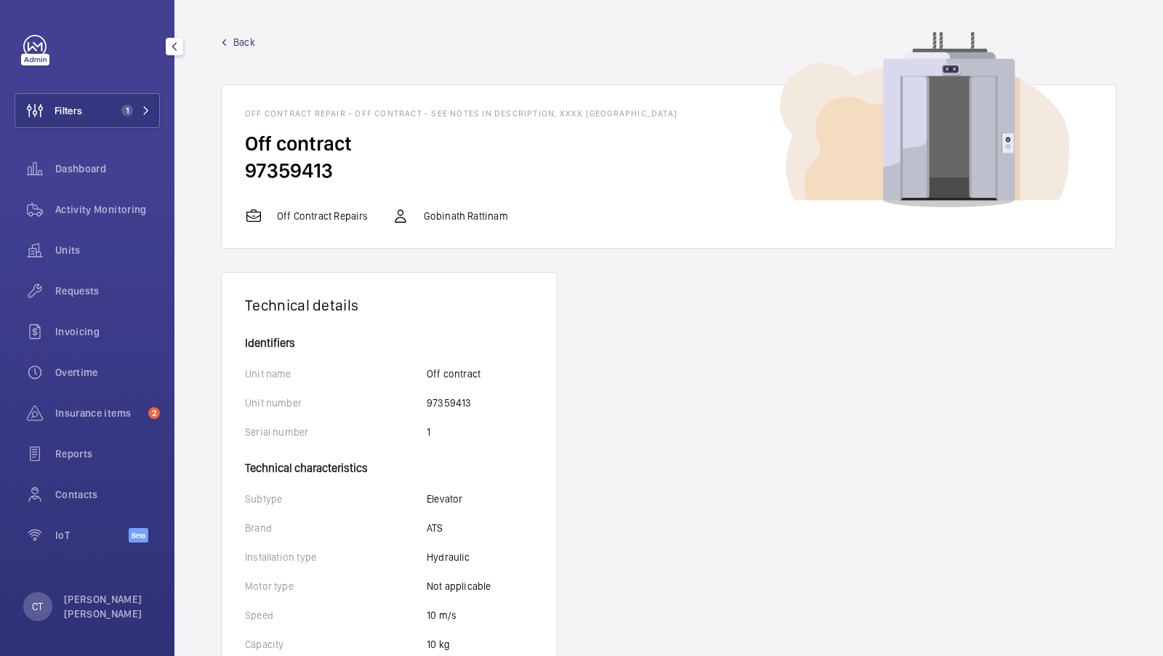
click at [318, 217] on p "Off Contract Repairs" at bounding box center [323, 216] width 92 height 15
click at [234, 40] on span "Back" at bounding box center [244, 42] width 22 height 15
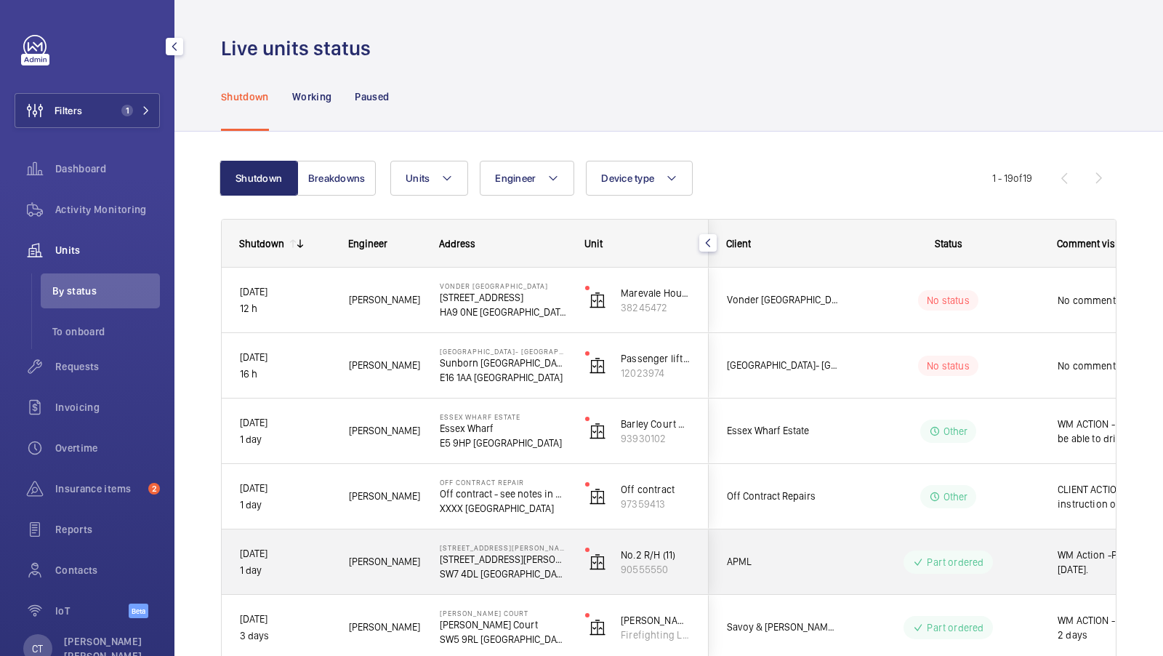
scroll to position [0, 262]
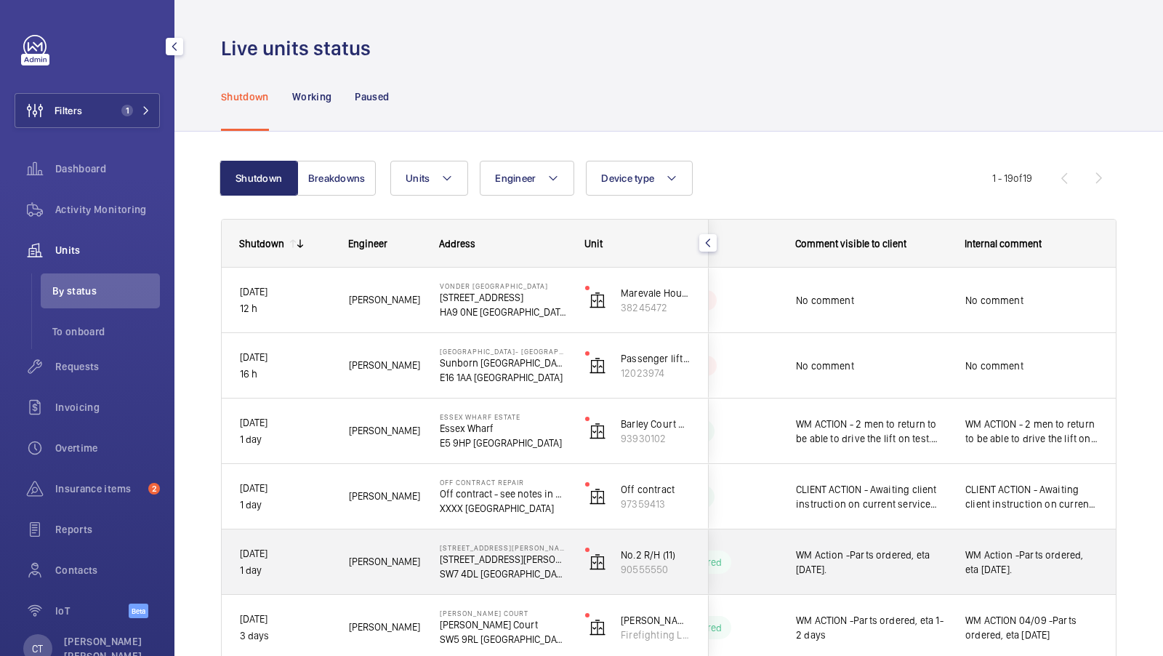
click at [1003, 563] on span "WM Action -Parts ordered, eta [DATE]." at bounding box center [1031, 561] width 133 height 29
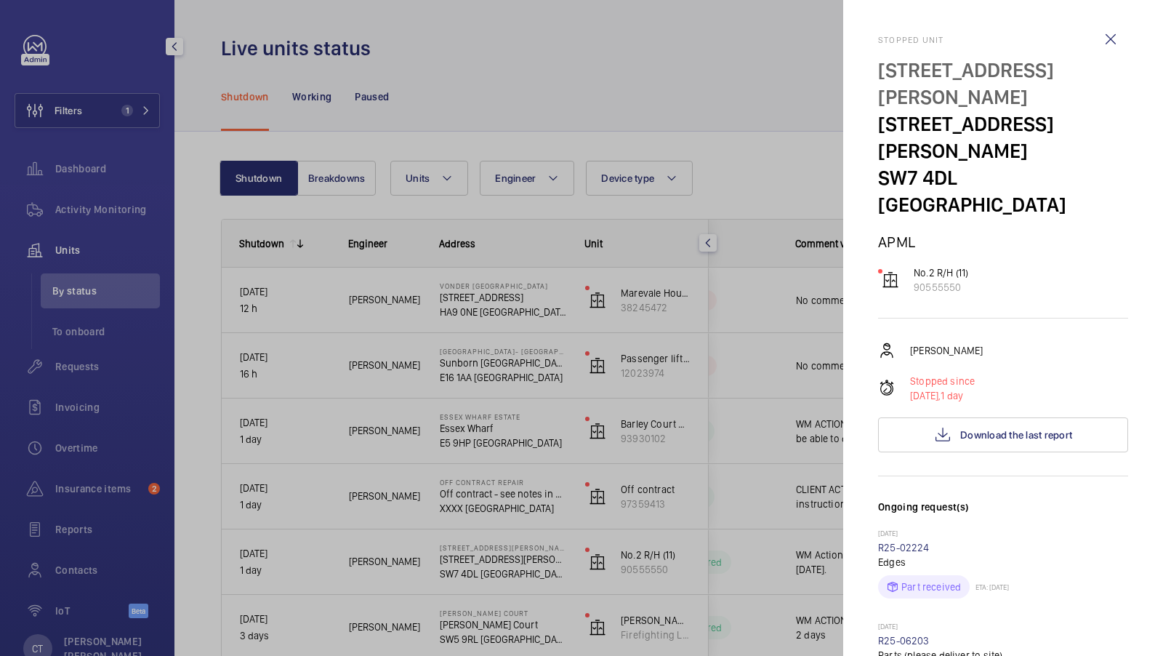
scroll to position [518, 0]
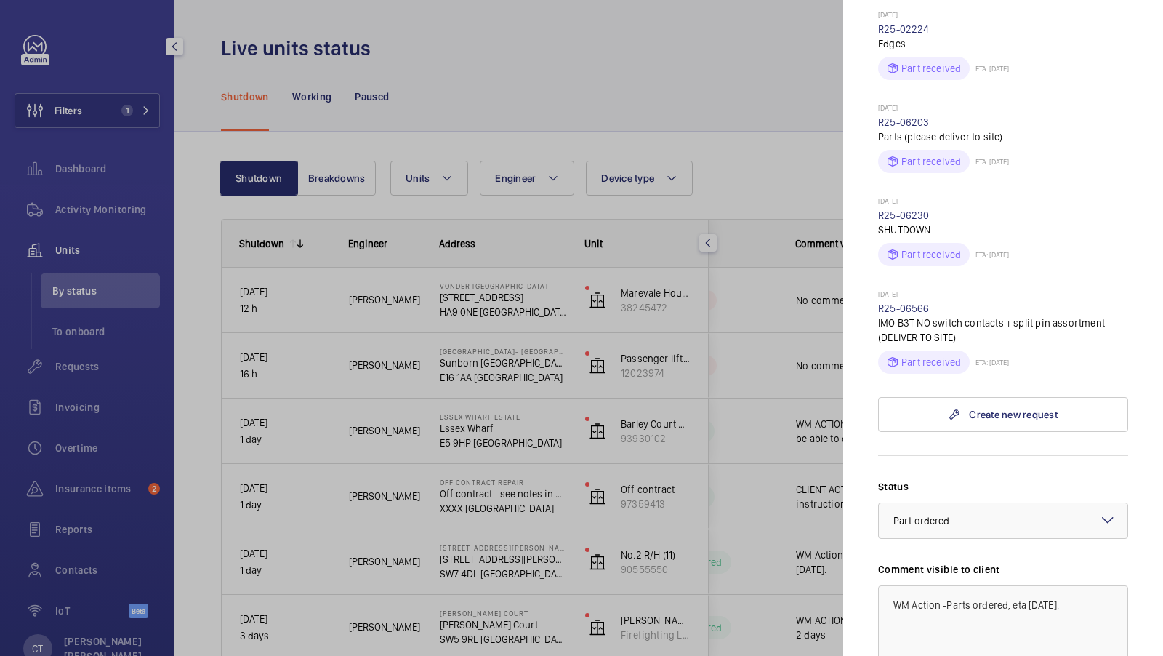
click at [717, 383] on div at bounding box center [581, 328] width 1163 height 656
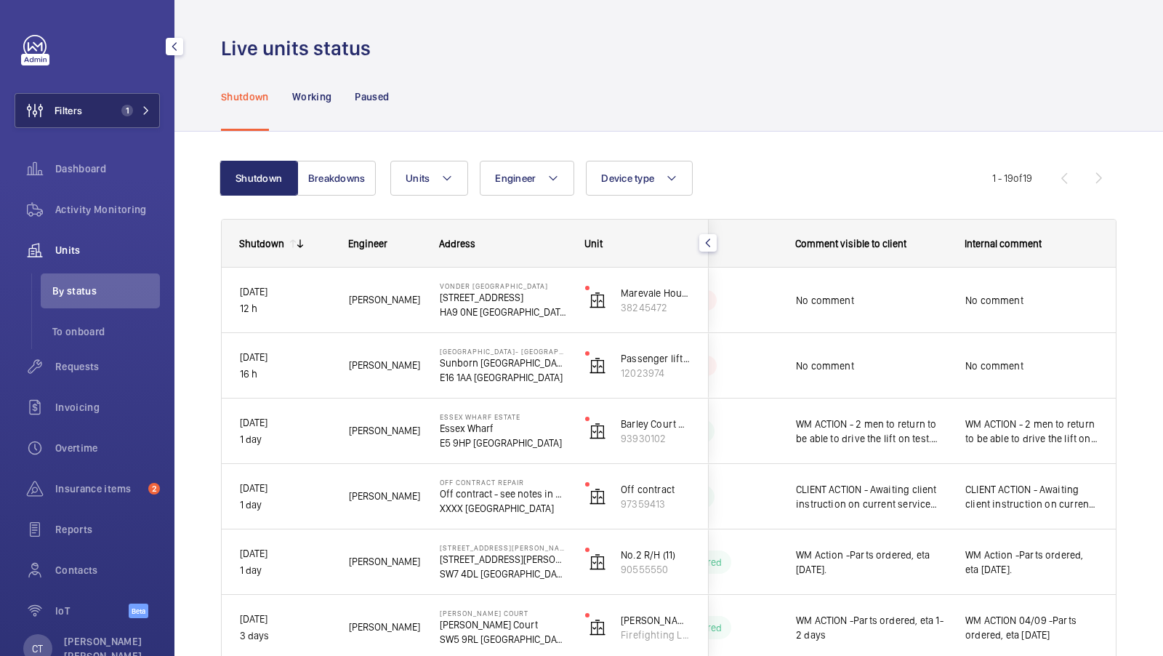
click at [124, 102] on button "Filters 1" at bounding box center [87, 110] width 145 height 35
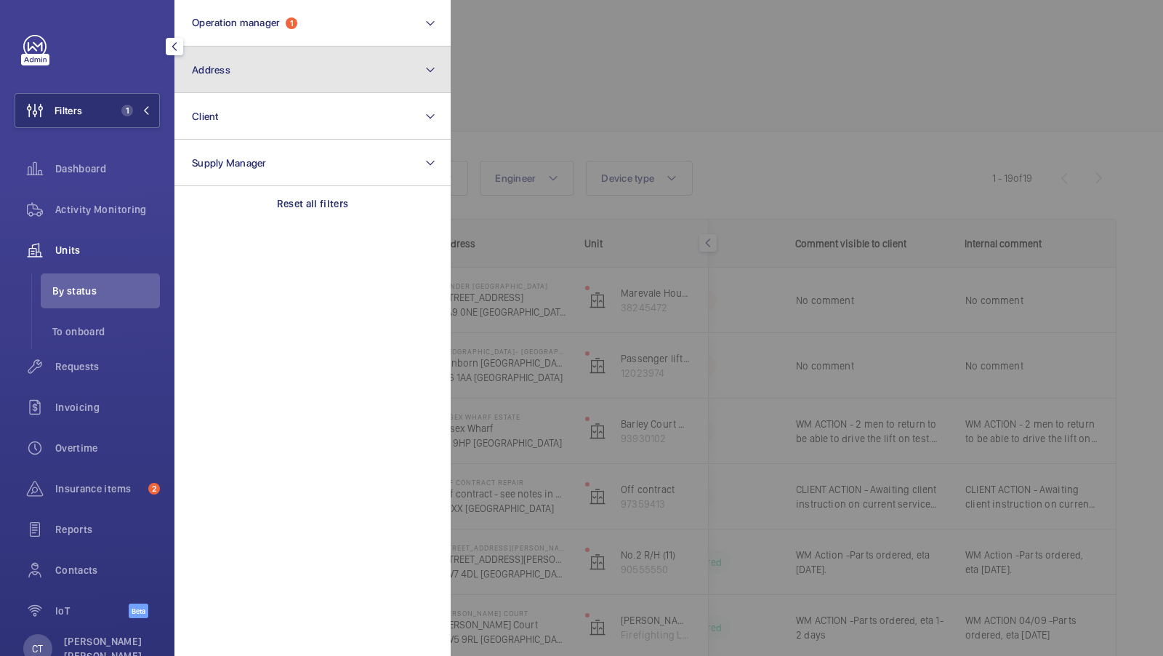
click at [339, 55] on button "Address" at bounding box center [312, 70] width 276 height 47
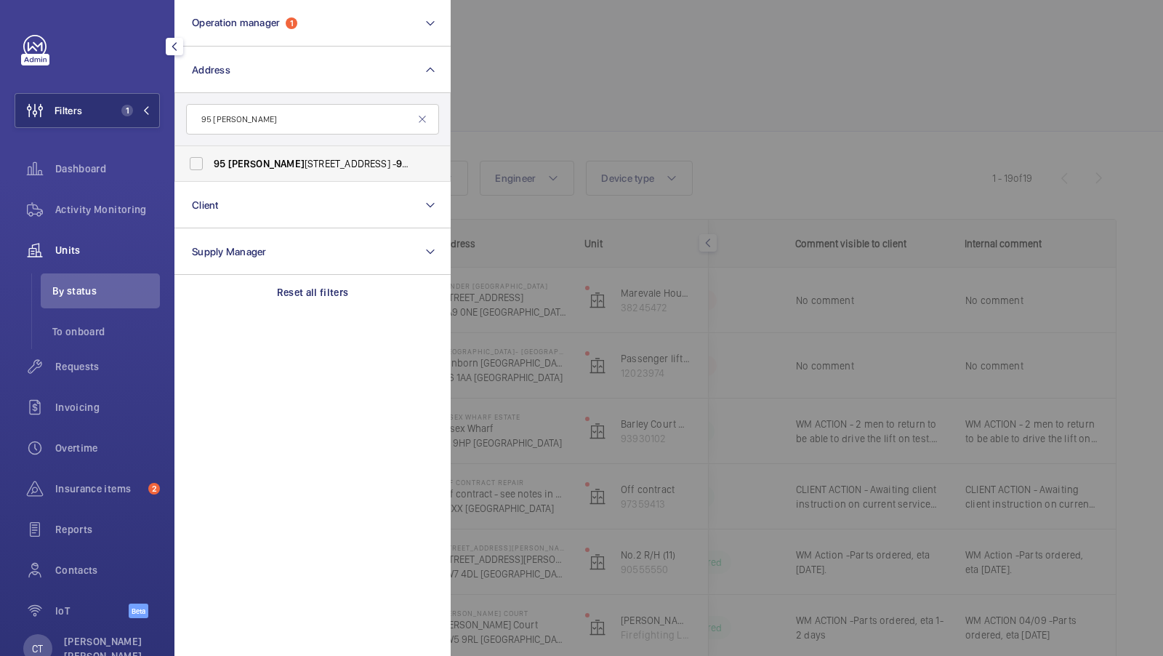
type input "95 [PERSON_NAME]"
click at [272, 157] on span "[STREET_ADDRESS][PERSON_NAME] - [STREET_ADDRESS][PERSON_NAME]" at bounding box center [314, 163] width 200 height 15
click at [211, 157] on input "[STREET_ADDRESS][PERSON_NAME] - [STREET_ADDRESS][PERSON_NAME]" at bounding box center [196, 163] width 29 height 29
checkbox input "true"
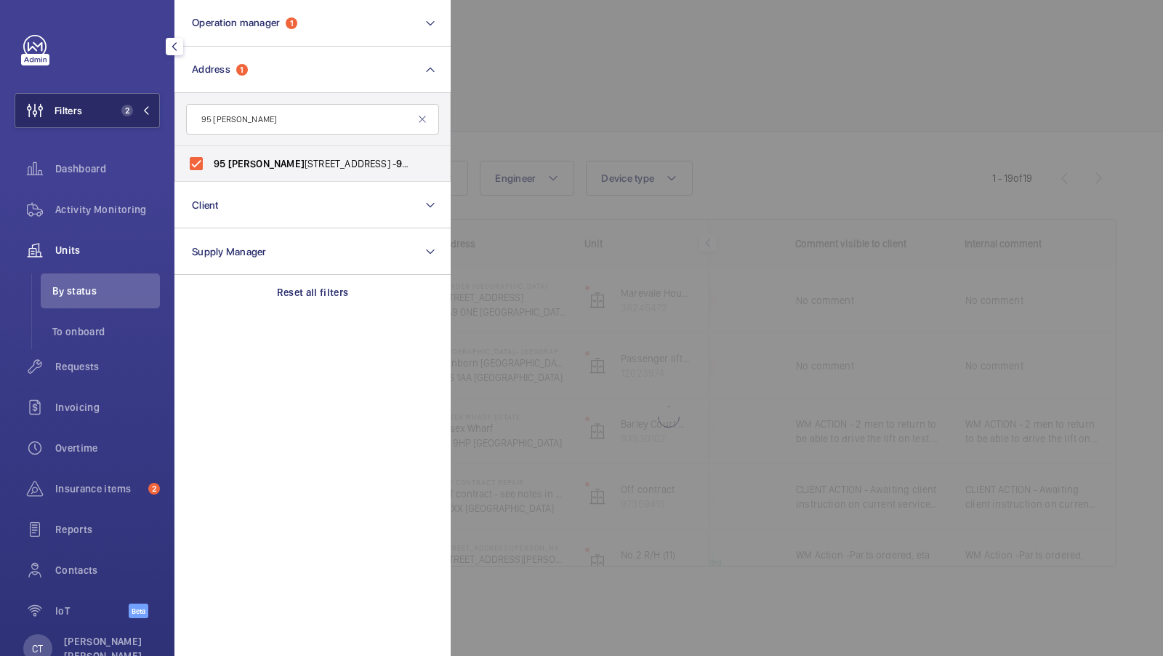
click at [137, 112] on span "2" at bounding box center [133, 111] width 35 height 12
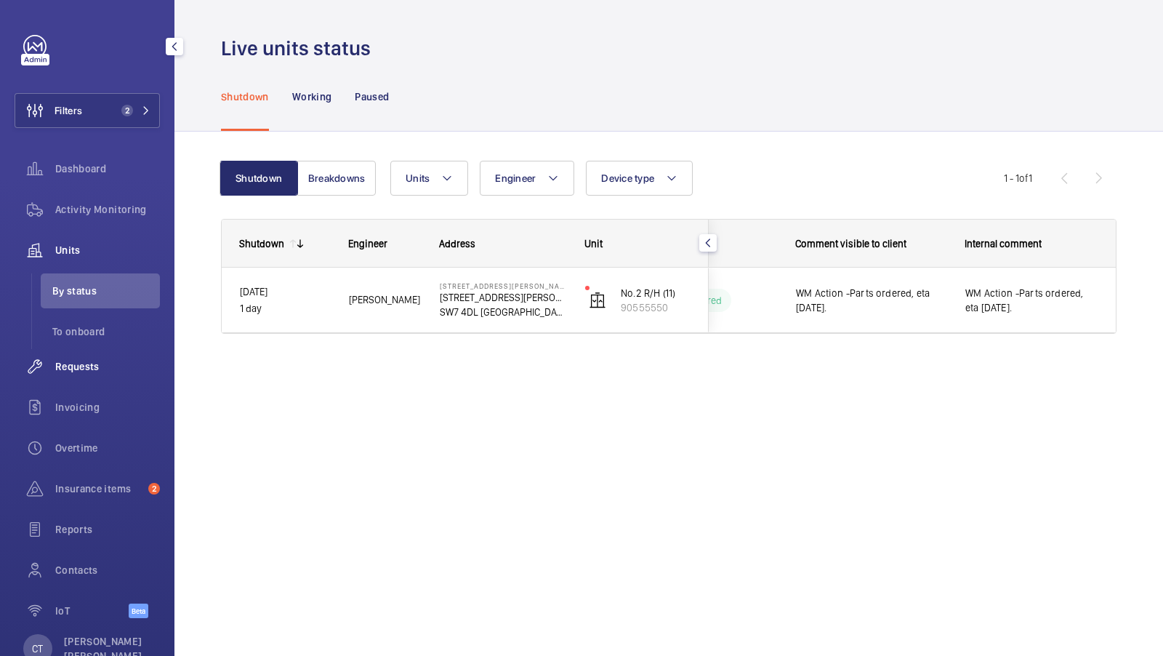
click at [67, 376] on div "Requests" at bounding box center [87, 366] width 145 height 35
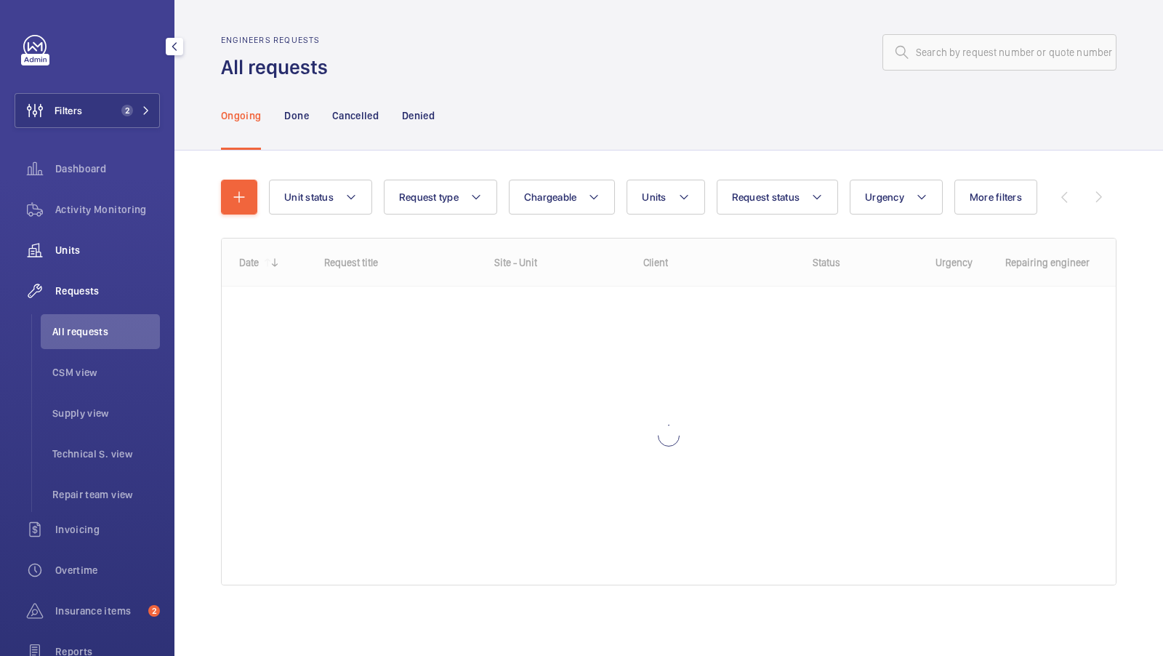
click at [84, 257] on div "Units" at bounding box center [87, 250] width 145 height 35
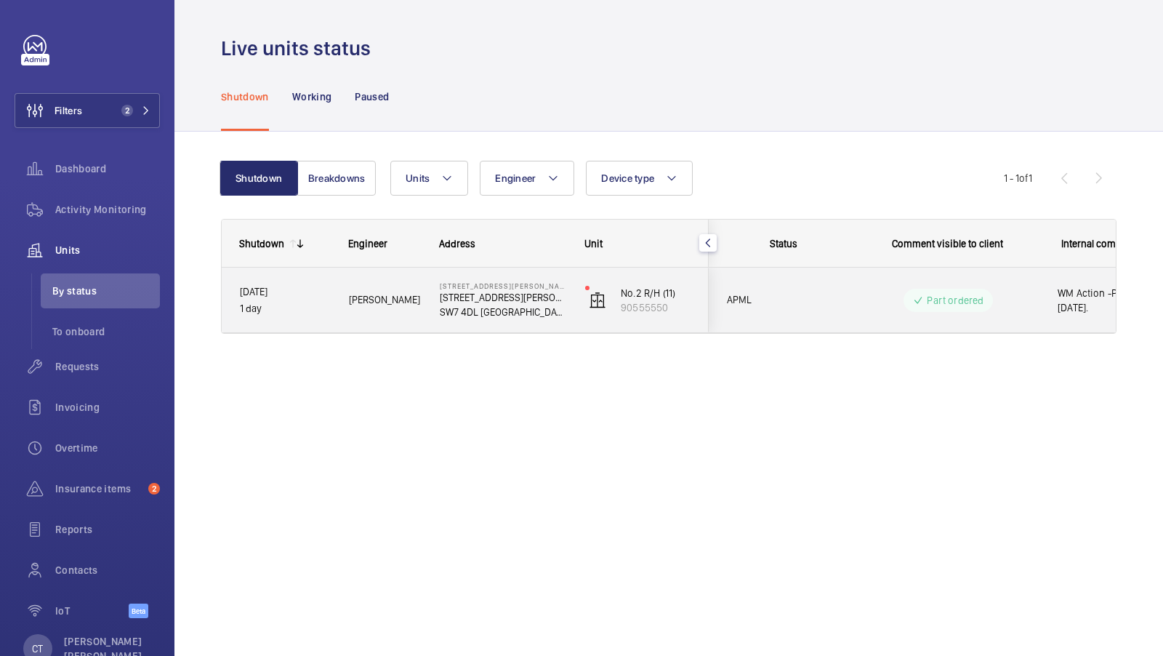
scroll to position [0, 262]
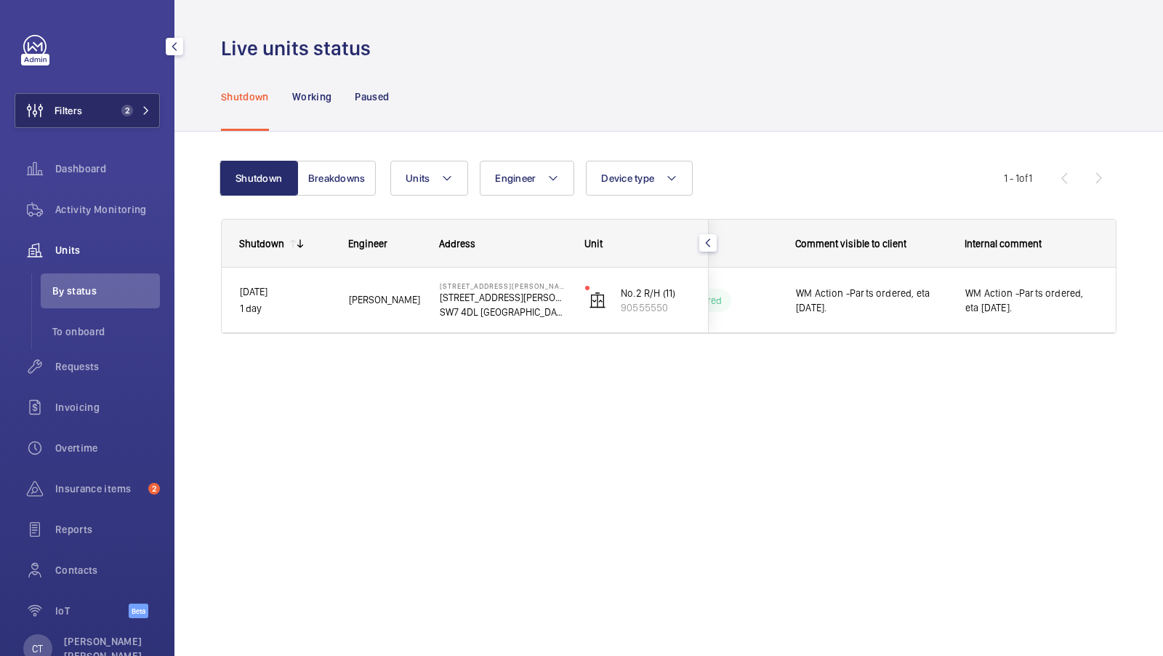
click at [126, 94] on button "Filters 2" at bounding box center [87, 110] width 145 height 35
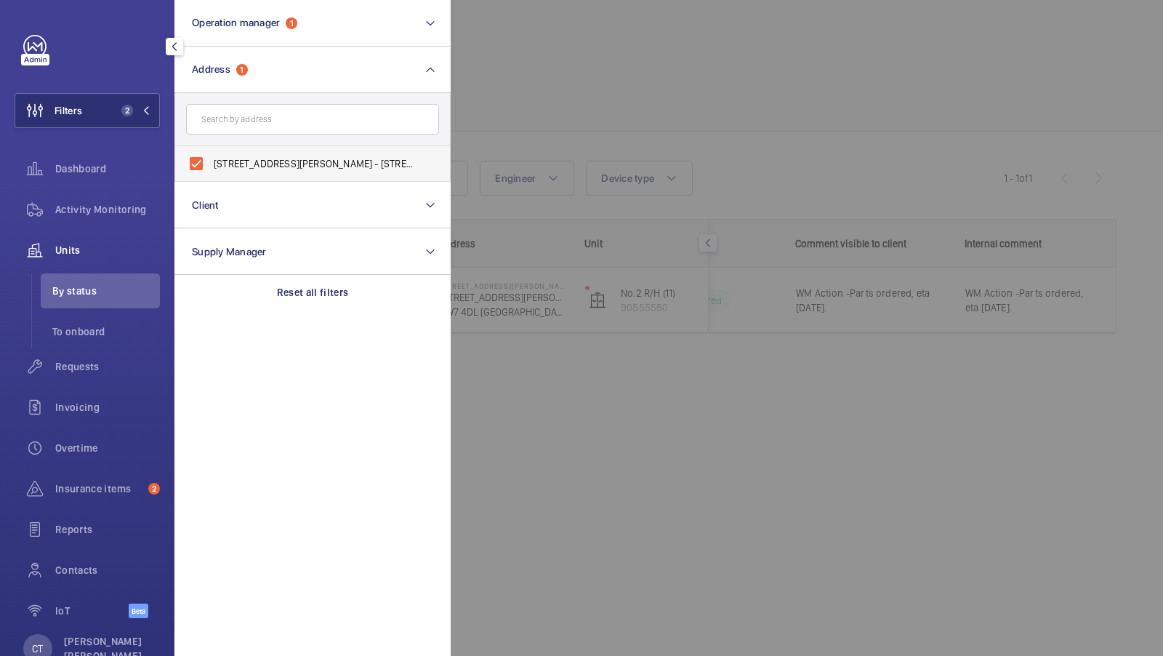
click at [270, 156] on span "[STREET_ADDRESS][PERSON_NAME] - [STREET_ADDRESS][PERSON_NAME]" at bounding box center [314, 163] width 200 height 15
click at [211, 156] on input "[STREET_ADDRESS][PERSON_NAME] - [STREET_ADDRESS][PERSON_NAME]" at bounding box center [196, 163] width 29 height 29
checkbox input "false"
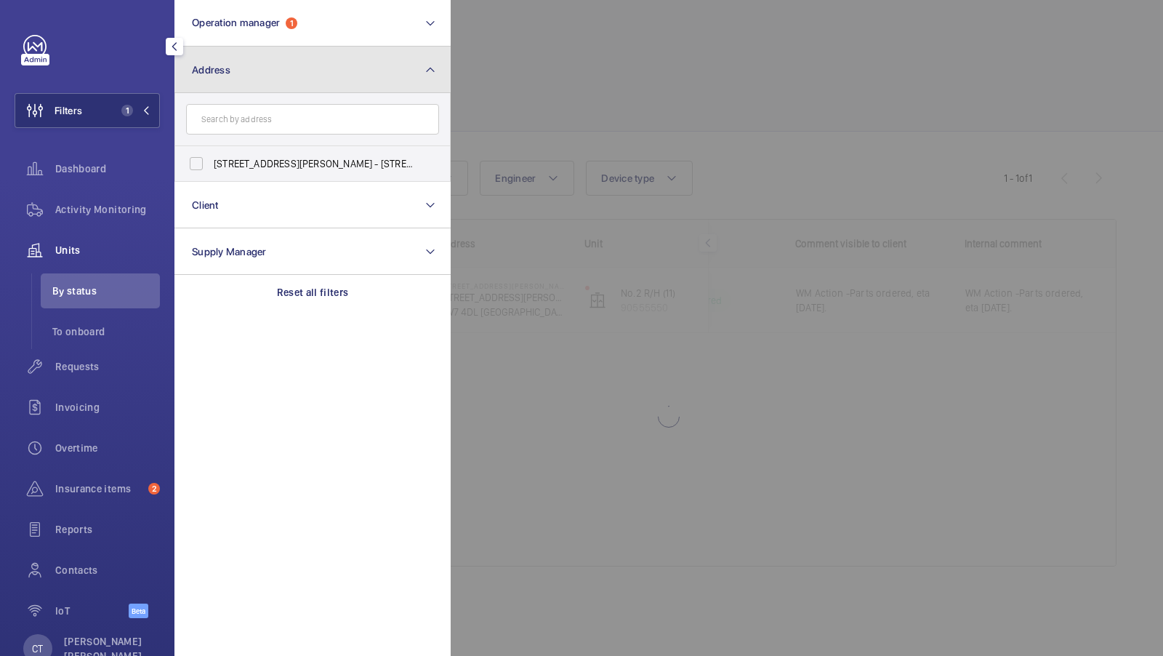
click at [375, 70] on button "Address" at bounding box center [312, 70] width 276 height 47
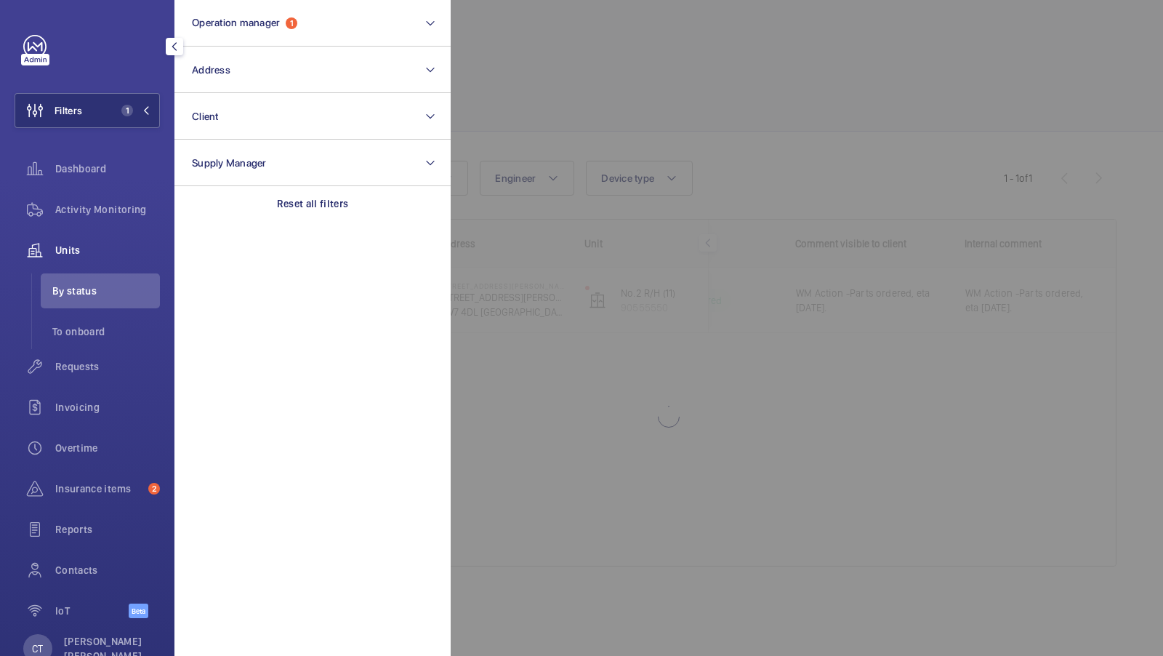
click at [653, 61] on div at bounding box center [1032, 328] width 1163 height 656
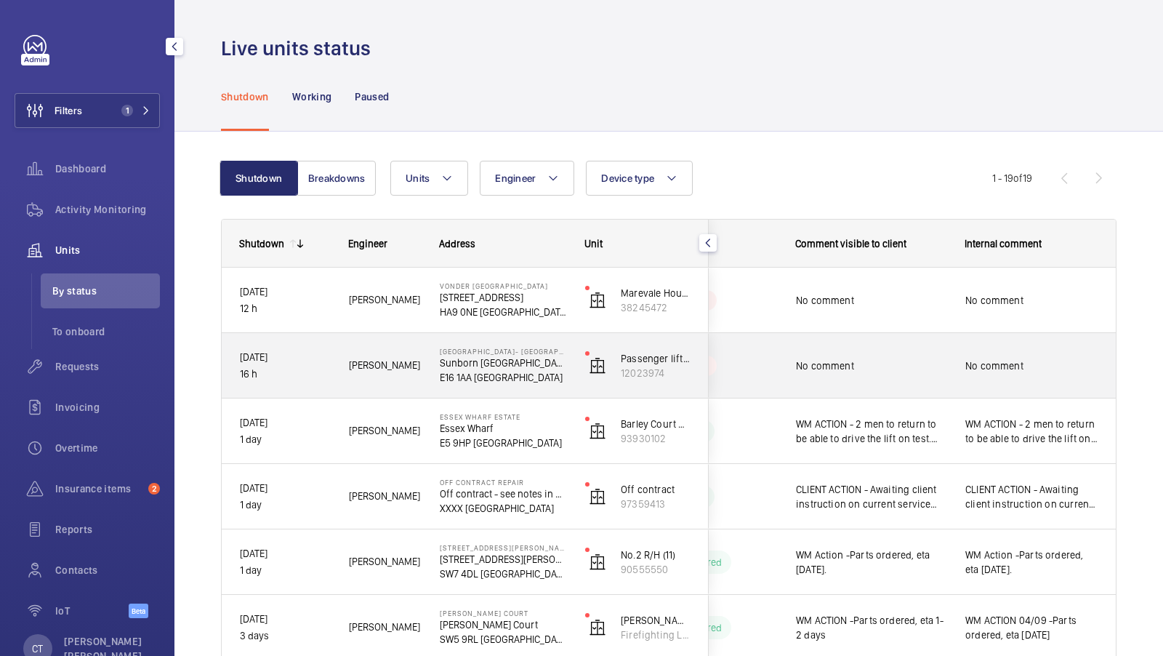
scroll to position [924, 0]
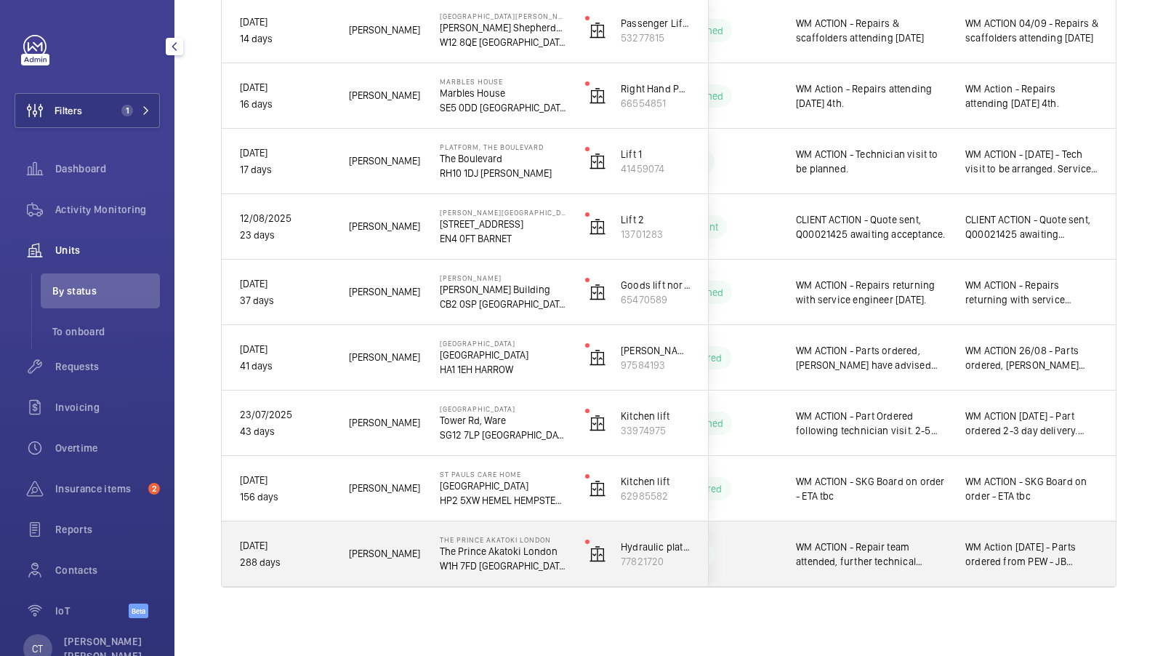
click at [999, 554] on span "WM Action [DATE] - Parts ordered from PEW - JB contacted pew for flex - jc" at bounding box center [1031, 553] width 133 height 29
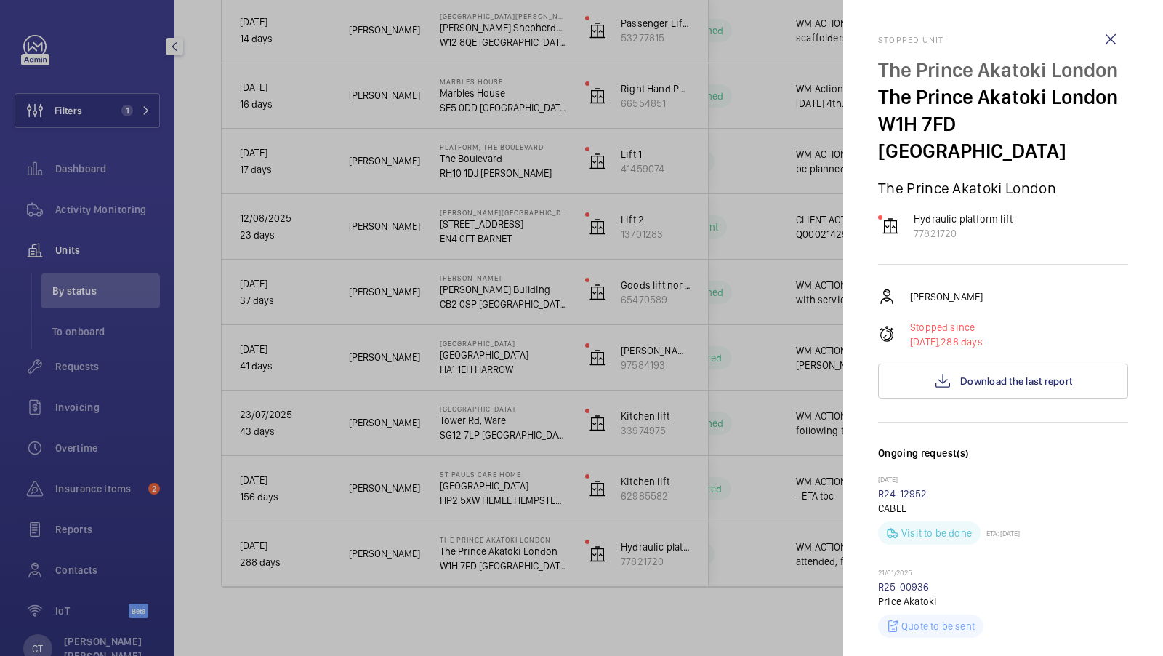
click at [754, 373] on div at bounding box center [581, 328] width 1163 height 656
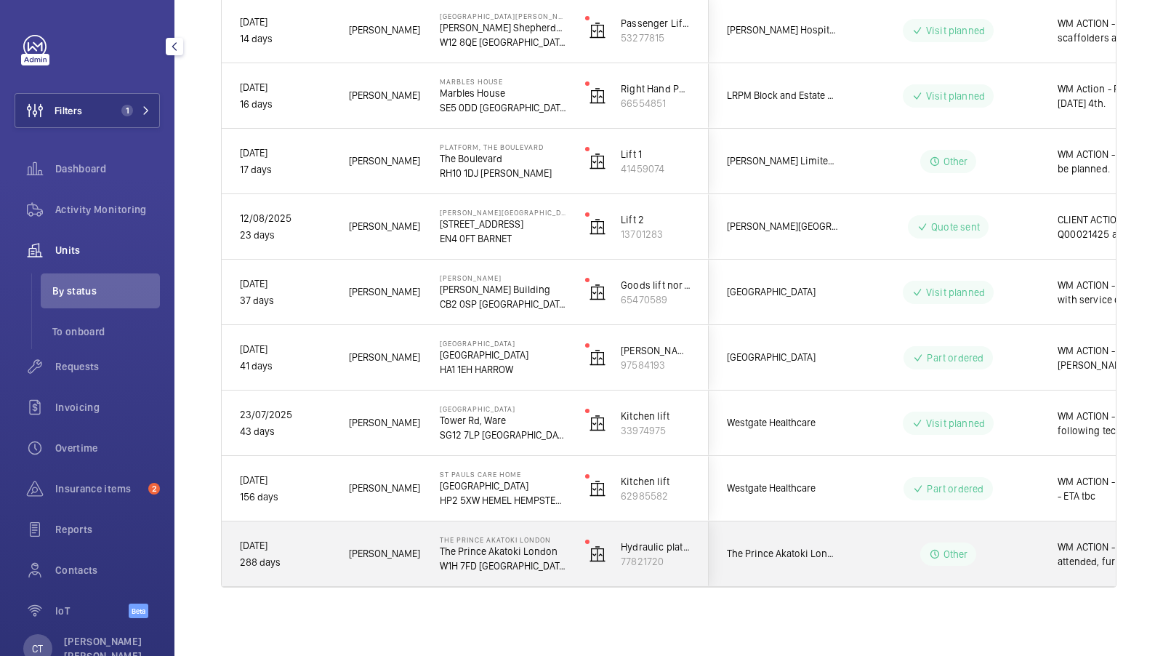
scroll to position [0, 262]
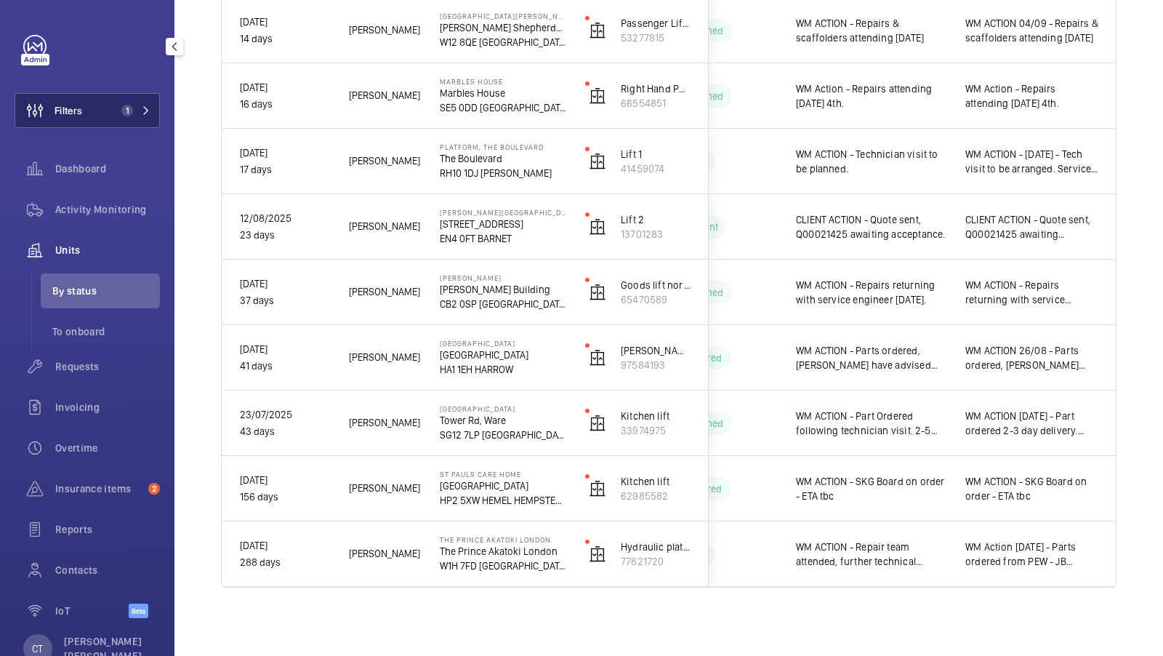
click at [132, 96] on button "Filters 1" at bounding box center [87, 110] width 145 height 35
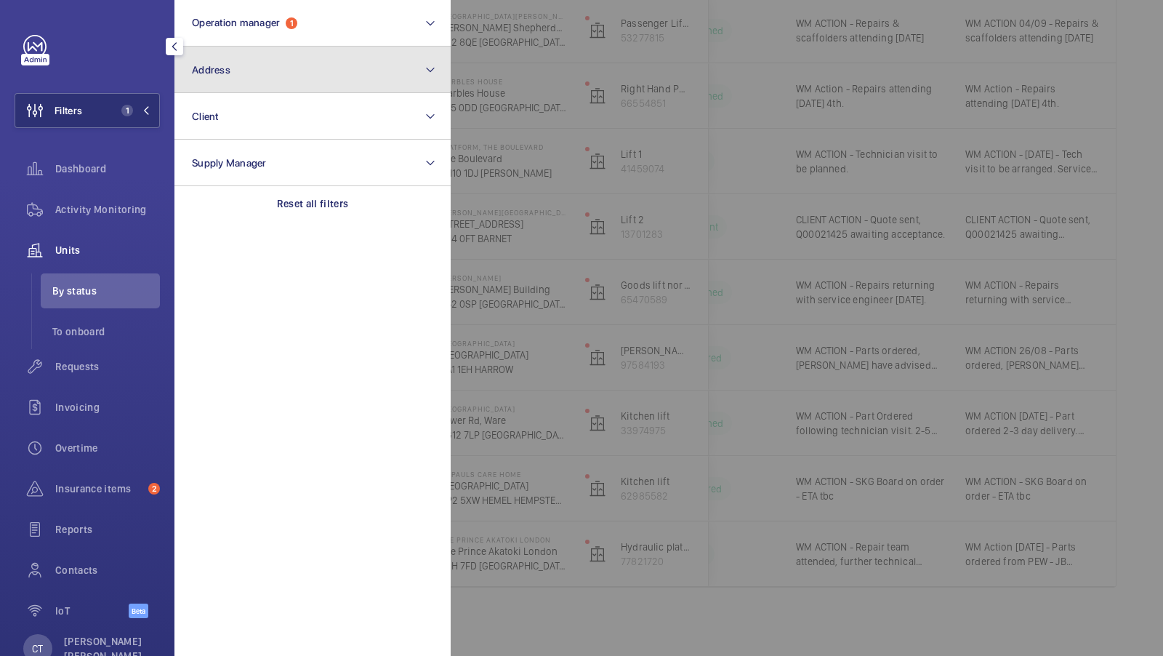
click at [287, 65] on button "Address" at bounding box center [312, 70] width 276 height 47
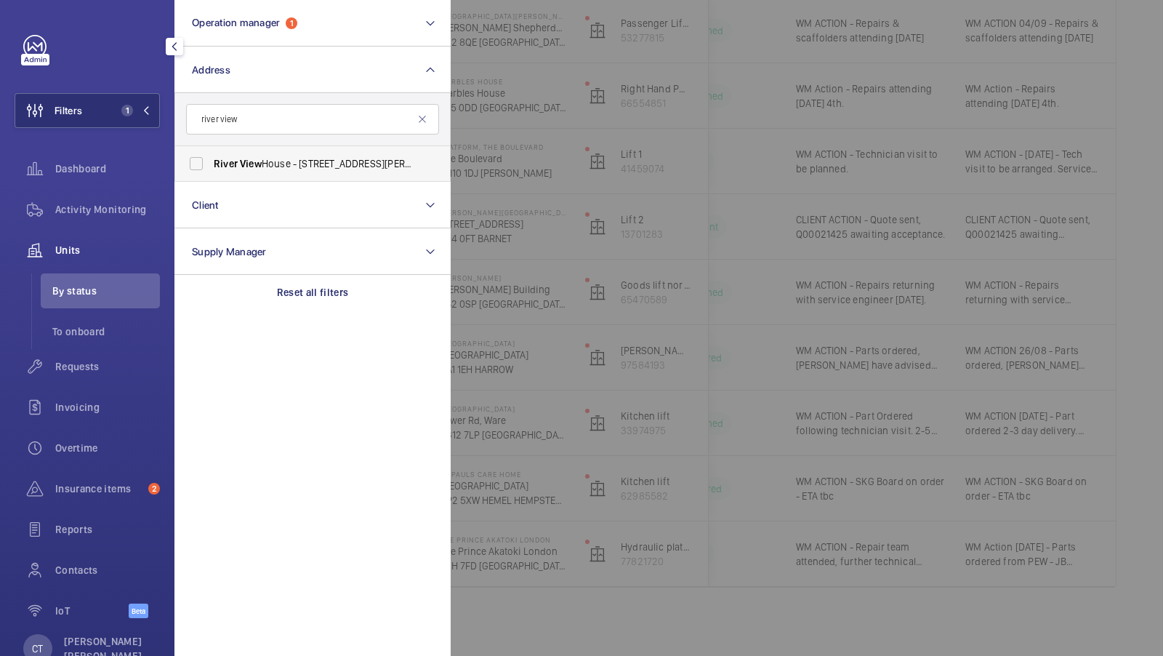
type input "river view"
click at [271, 170] on span "[GEOGRAPHIC_DATA] - [STREET_ADDRESS][PERSON_NAME]" at bounding box center [314, 163] width 200 height 15
click at [211, 170] on input "[GEOGRAPHIC_DATA] - [STREET_ADDRESS][PERSON_NAME]" at bounding box center [196, 163] width 29 height 29
checkbox input "true"
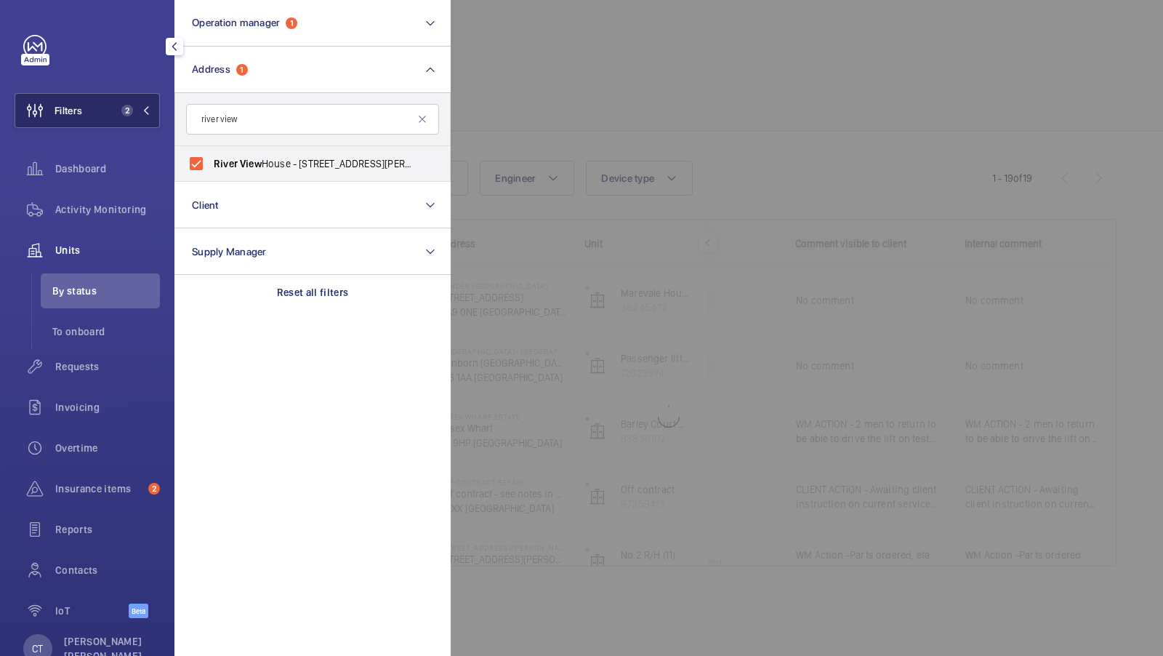
click at [136, 118] on button "Filters 2" at bounding box center [87, 110] width 145 height 35
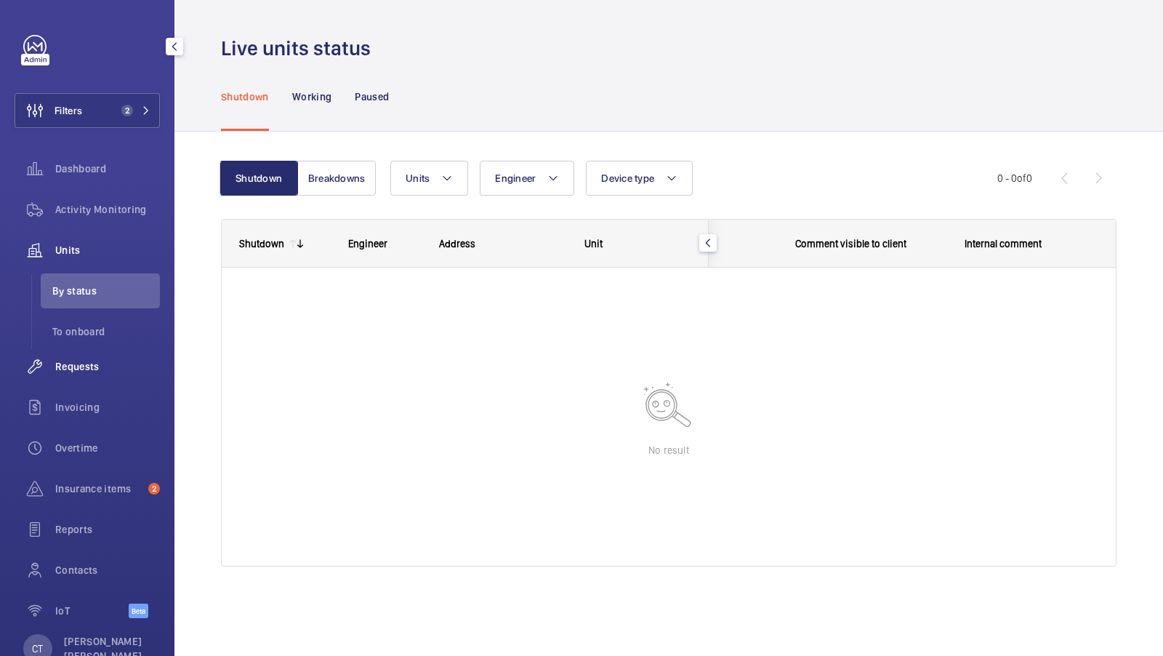
click at [103, 373] on span "Requests" at bounding box center [107, 366] width 105 height 15
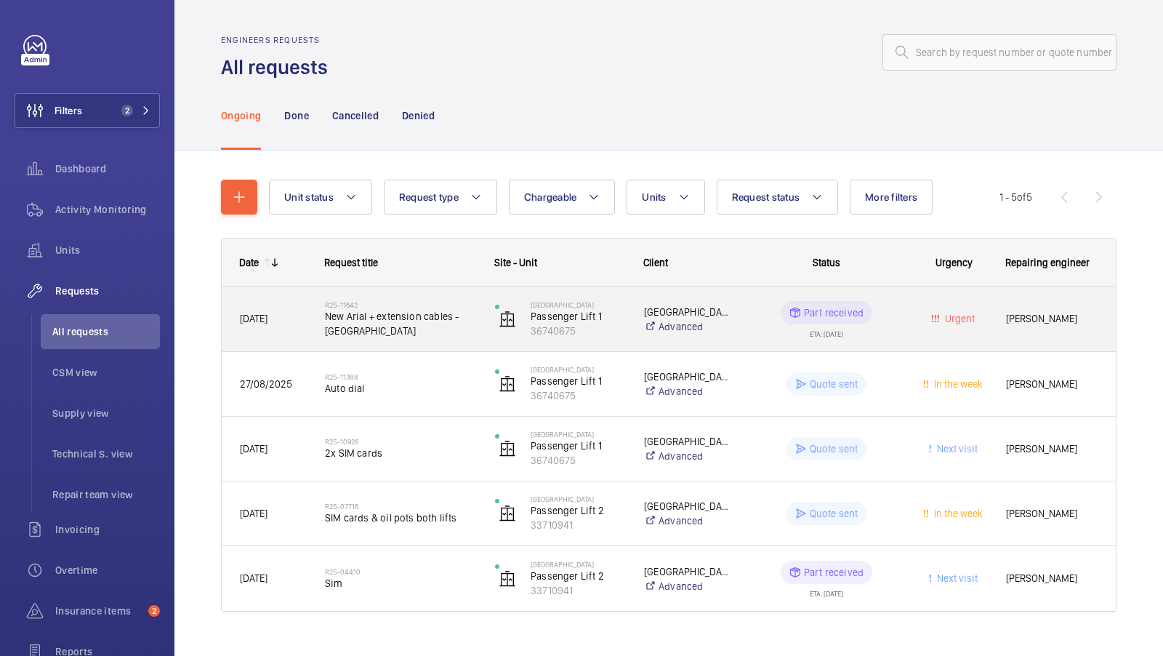
click at [414, 331] on span "New Arial + extension cables - [GEOGRAPHIC_DATA]" at bounding box center [400, 323] width 151 height 29
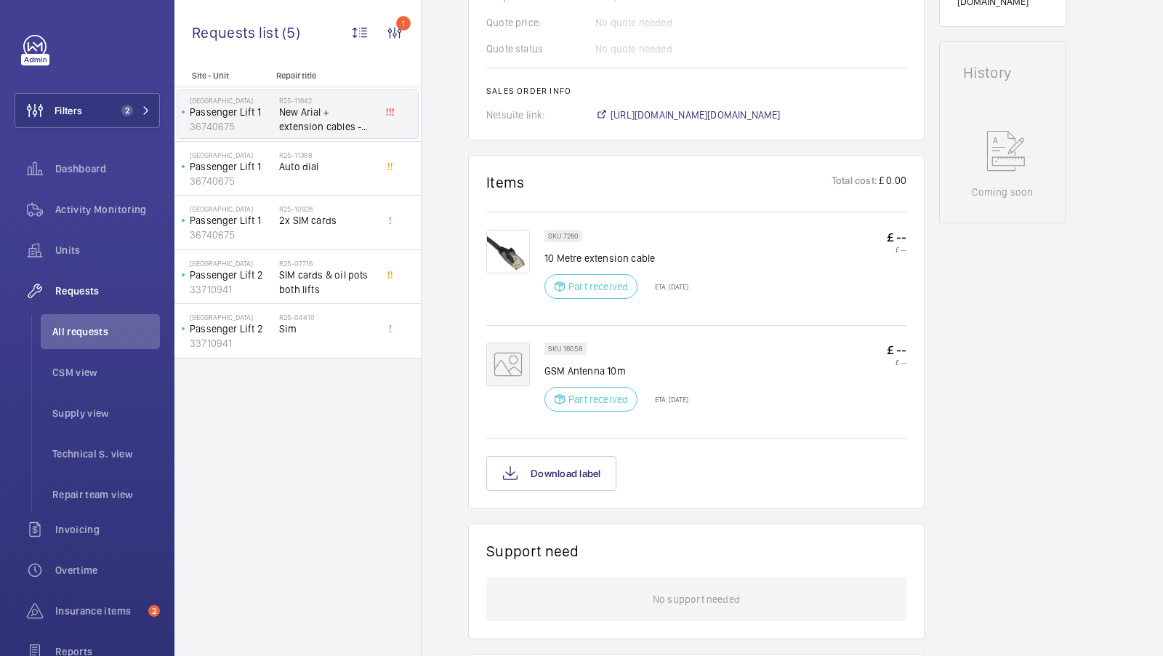
scroll to position [766, 0]
